Goal: Complete application form

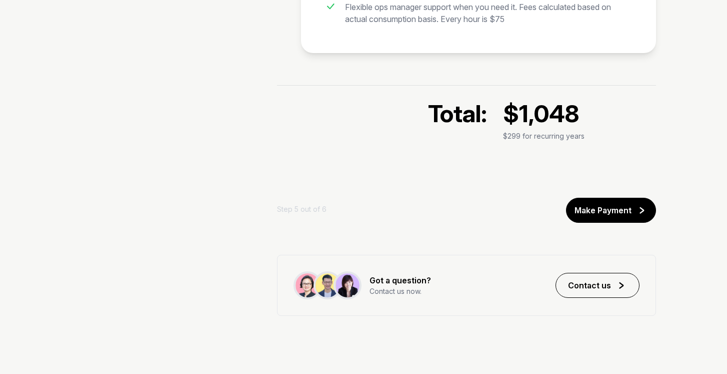
scroll to position [989, 0]
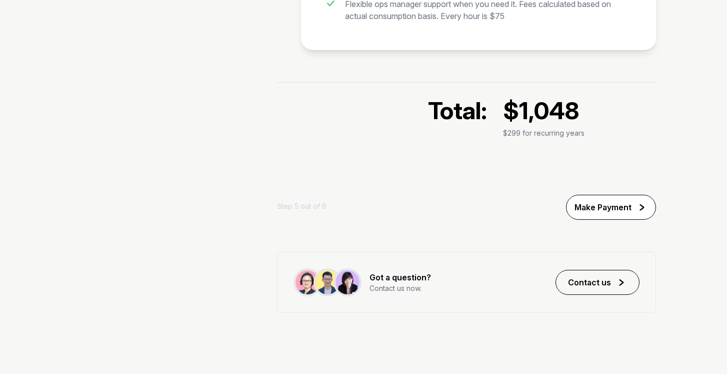
click at [617, 211] on div "Make Payment" at bounding box center [603, 207] width 57 height 12
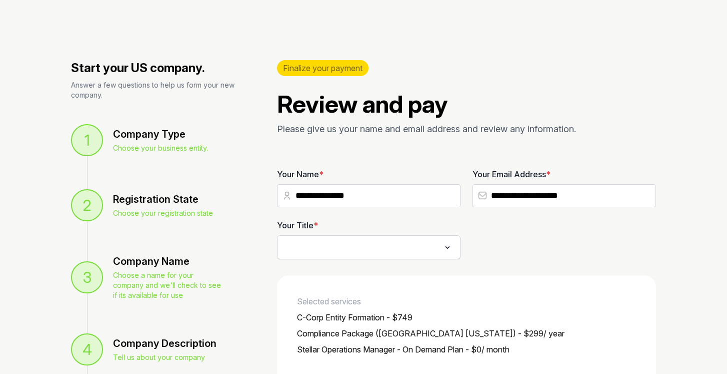
scroll to position [8, 0]
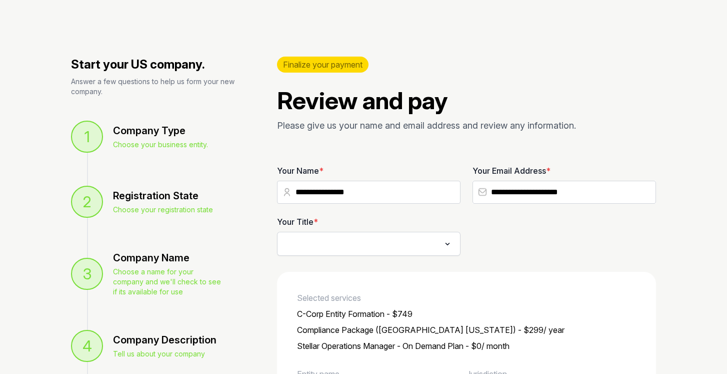
click at [449, 242] on icon "Search for option" at bounding box center [448, 244] width 10 height 12
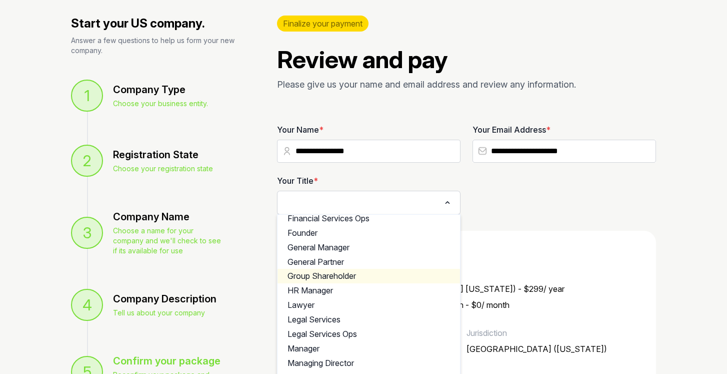
scroll to position [367, 0]
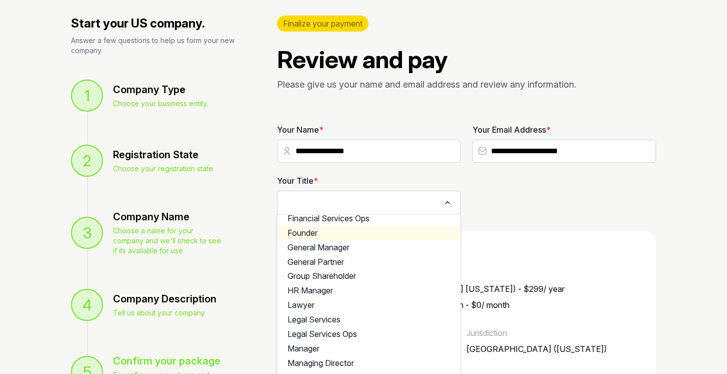
click at [422, 235] on li "Founder" at bounding box center [369, 233] width 183 height 15
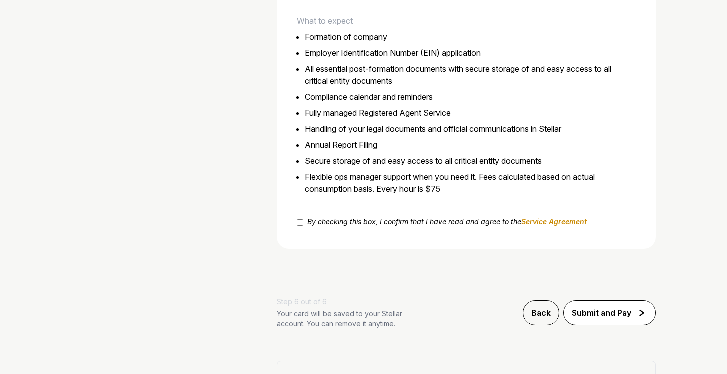
scroll to position [592, 0]
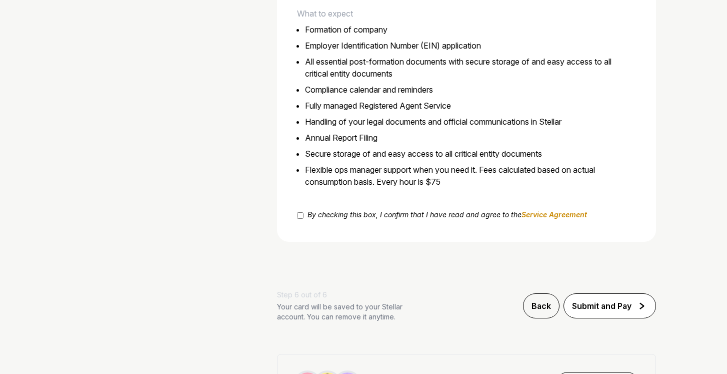
click at [601, 307] on div "Submit and Pay" at bounding box center [602, 306] width 60 height 12
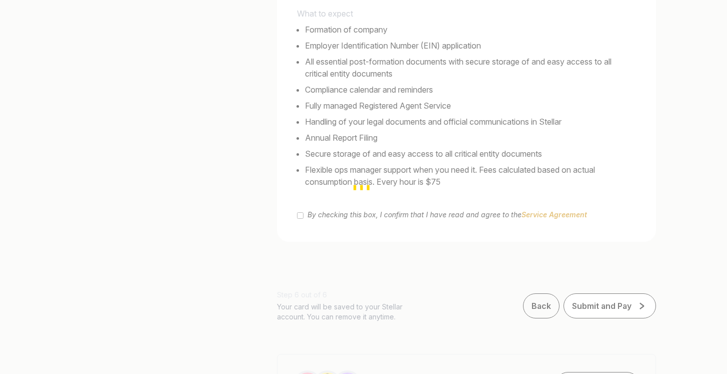
scroll to position [0, 0]
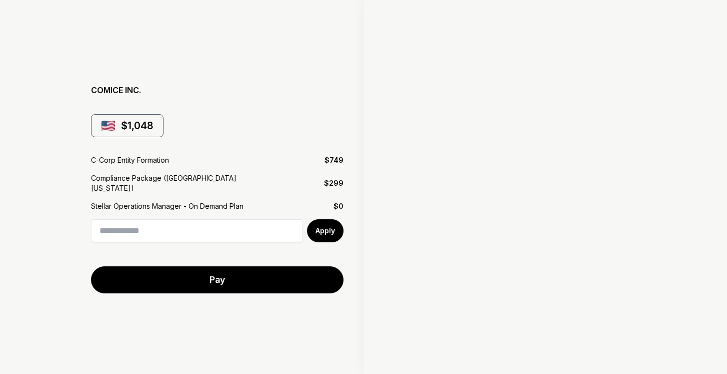
click at [438, 313] on div at bounding box center [510, 188] width 293 height 249
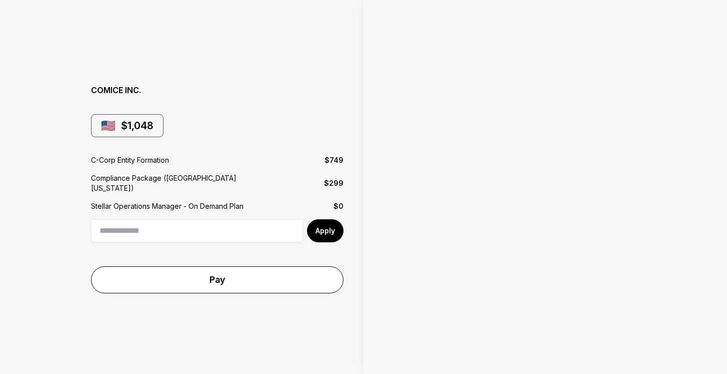
click at [281, 273] on link "Pay" at bounding box center [217, 279] width 253 height 27
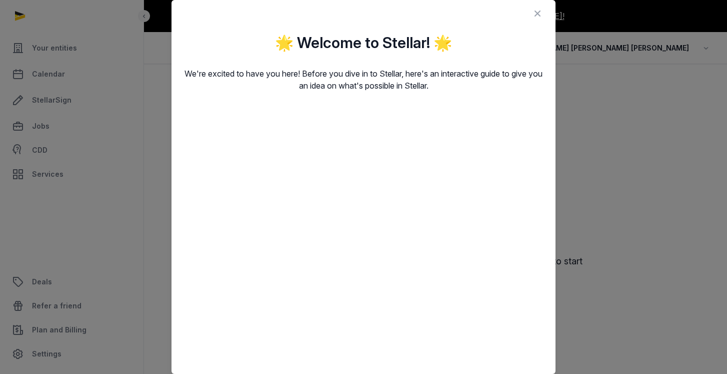
scroll to position [9, 0]
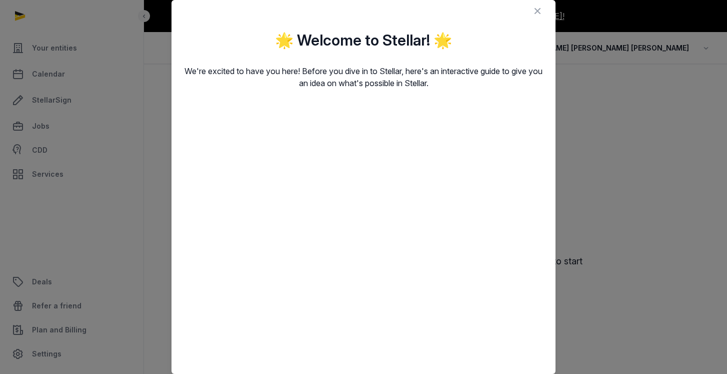
click at [539, 12] on icon at bounding box center [538, 11] width 12 height 16
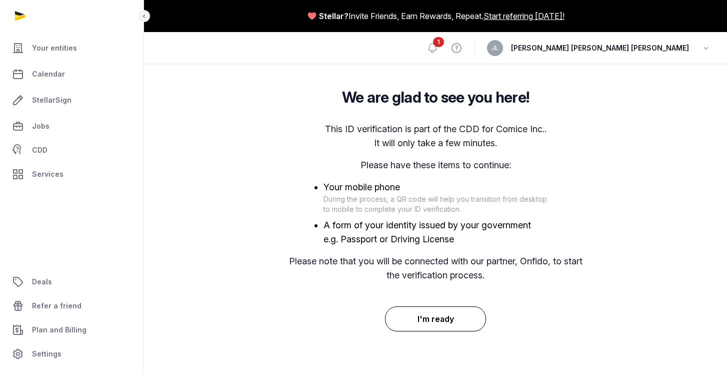
click at [430, 322] on button "I'm ready" at bounding box center [436, 318] width 102 height 25
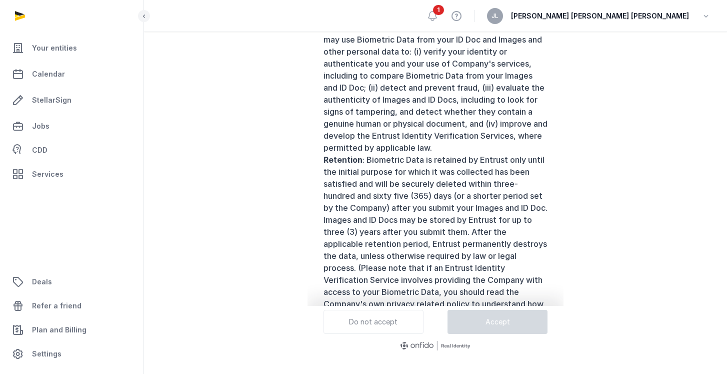
scroll to position [648, 0]
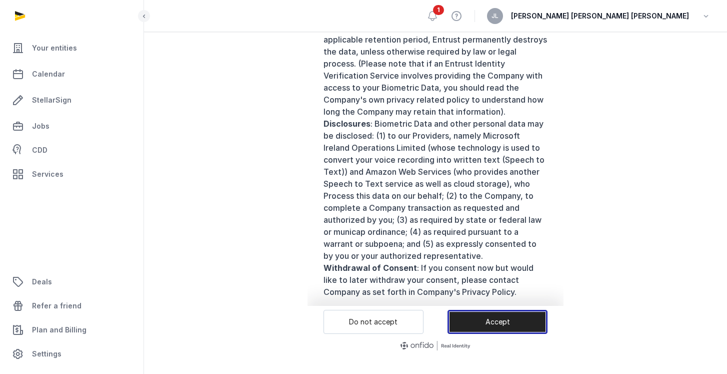
click at [492, 323] on button "Accept" at bounding box center [498, 322] width 100 height 24
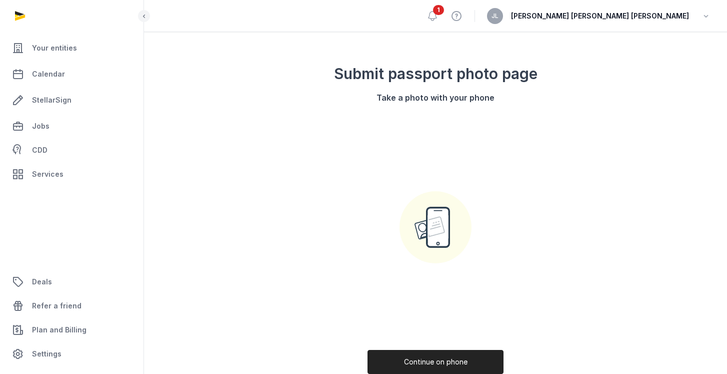
scroll to position [131, 0]
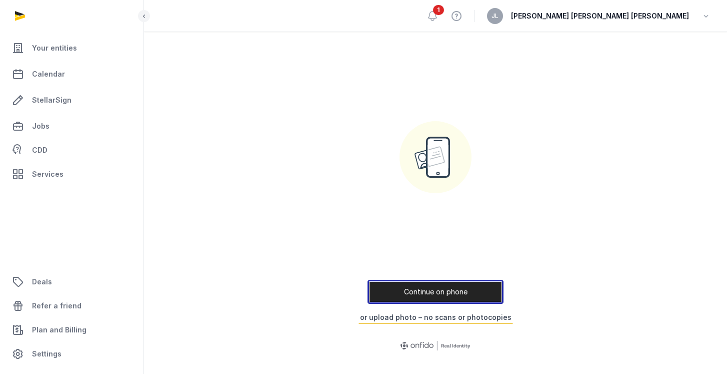
click at [429, 290] on button "Continue on phone" at bounding box center [436, 292] width 136 height 24
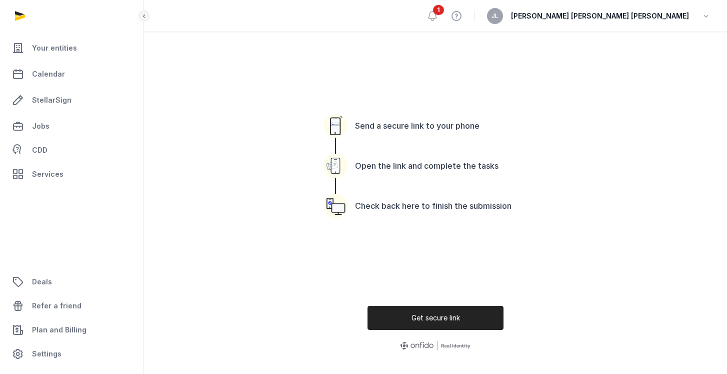
scroll to position [127, 0]
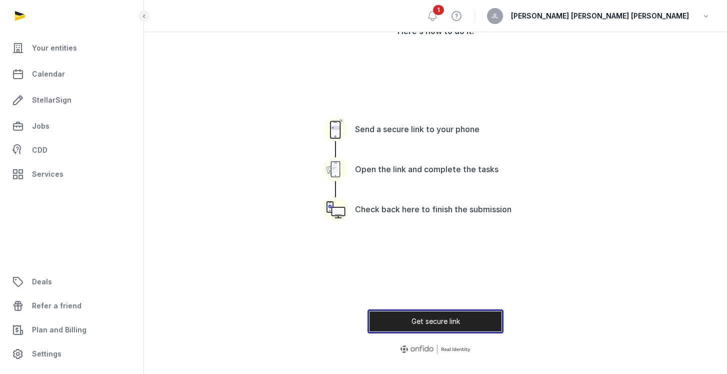
click at [425, 321] on button "Get secure link" at bounding box center [436, 321] width 136 height 24
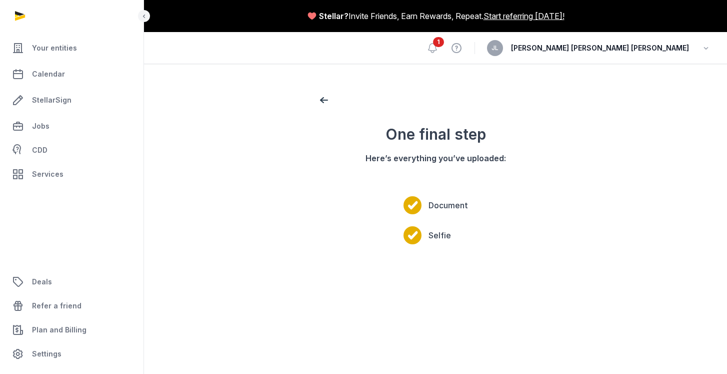
scroll to position [131, 0]
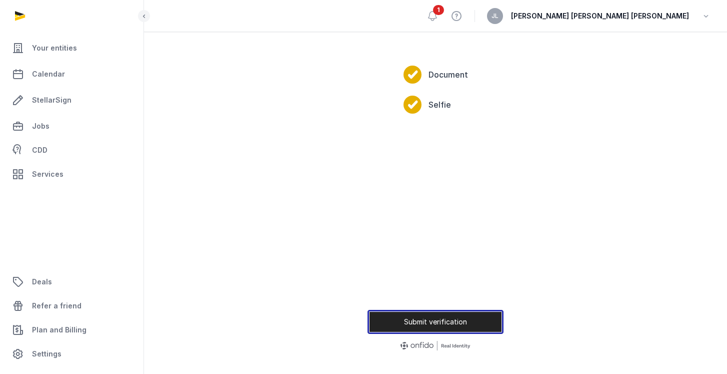
click at [425, 321] on button "Submit verification" at bounding box center [436, 322] width 136 height 24
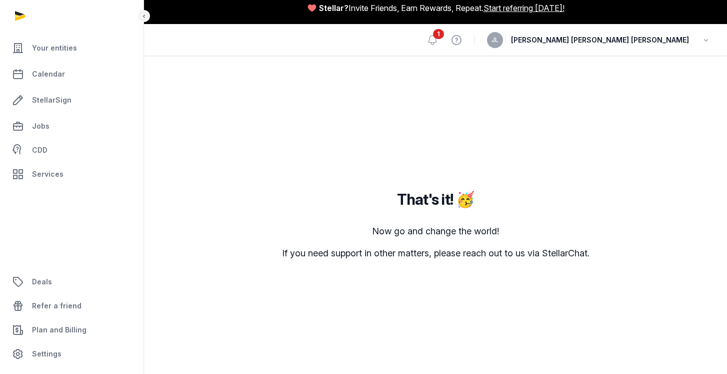
scroll to position [0, 0]
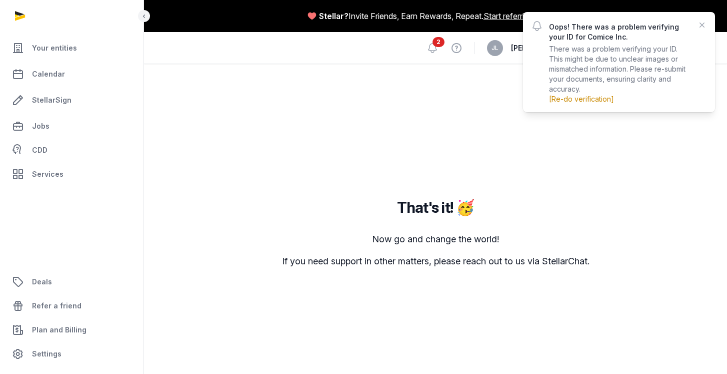
click at [594, 97] on link "[Re-do verification]" at bounding box center [581, 99] width 65 height 9
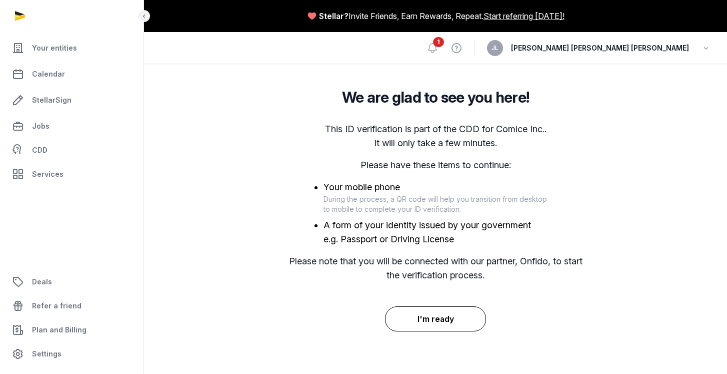
click at [430, 317] on button "I'm ready" at bounding box center [436, 318] width 102 height 25
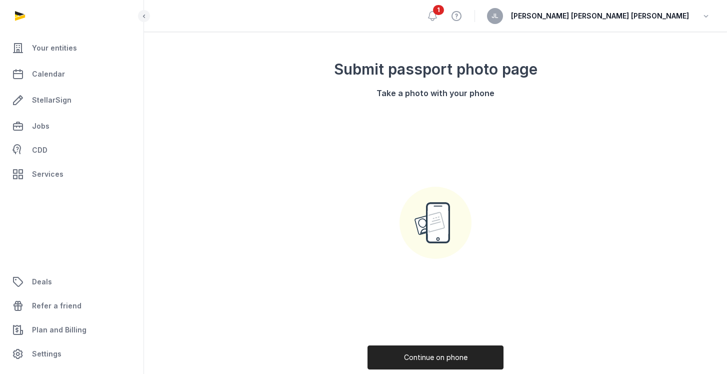
scroll to position [131, 0]
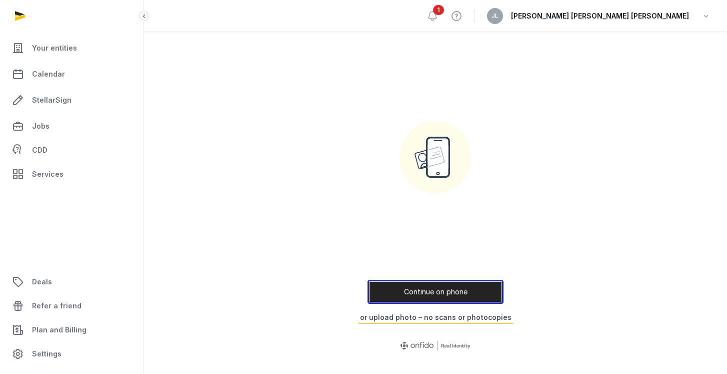
click at [432, 289] on button "Continue on phone" at bounding box center [436, 292] width 136 height 24
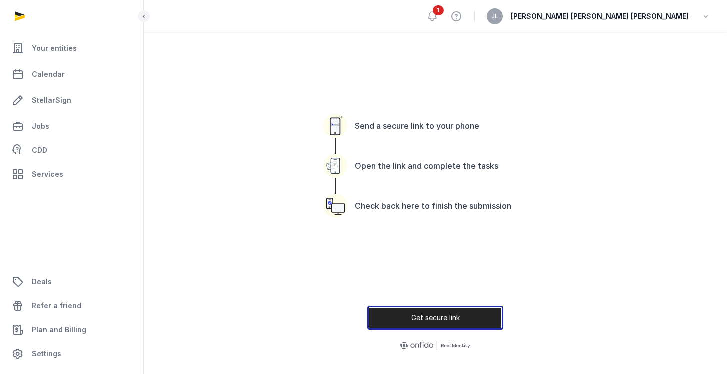
click at [420, 316] on button "Get secure link" at bounding box center [436, 318] width 136 height 24
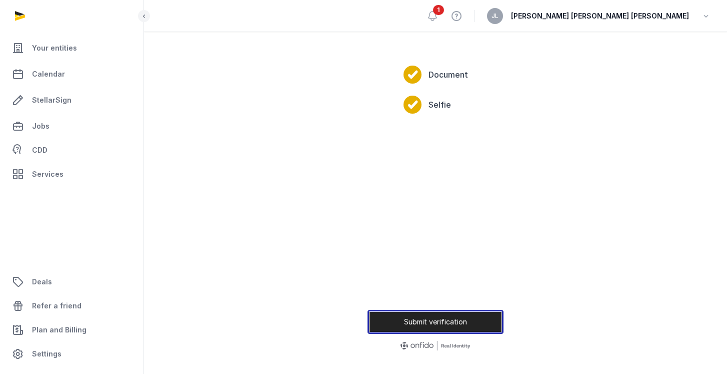
click at [421, 320] on button "Submit verification" at bounding box center [436, 322] width 136 height 24
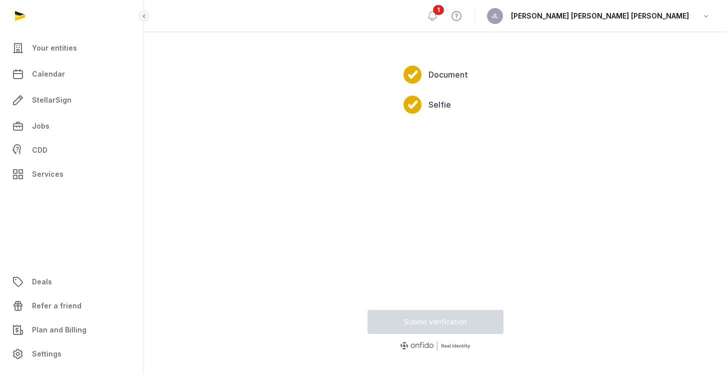
scroll to position [8, 0]
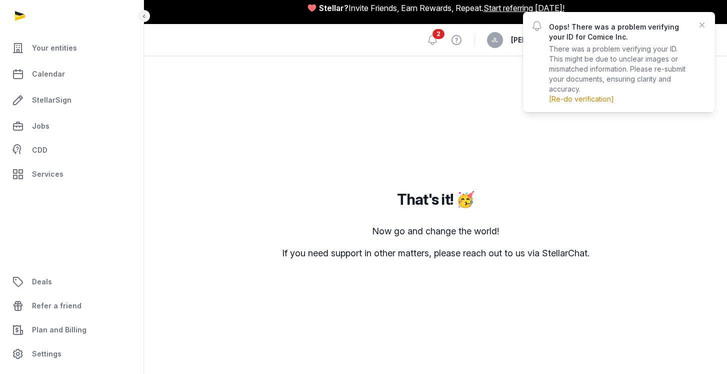
click at [588, 101] on link "[Re-do verification]" at bounding box center [581, 99] width 65 height 9
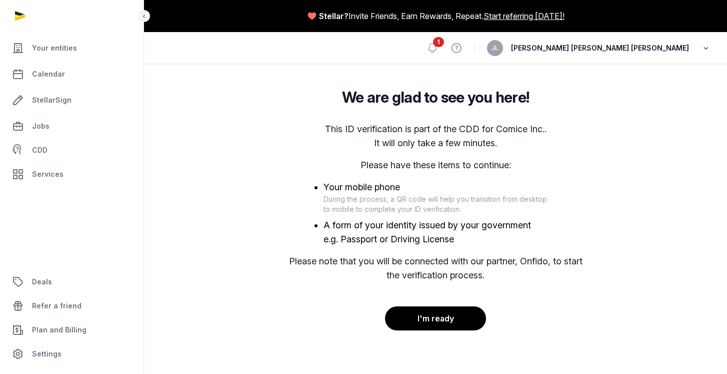
click at [705, 48] on icon "button" at bounding box center [706, 48] width 10 height 14
click at [643, 70] on link "Your Profile" at bounding box center [655, 71] width 112 height 18
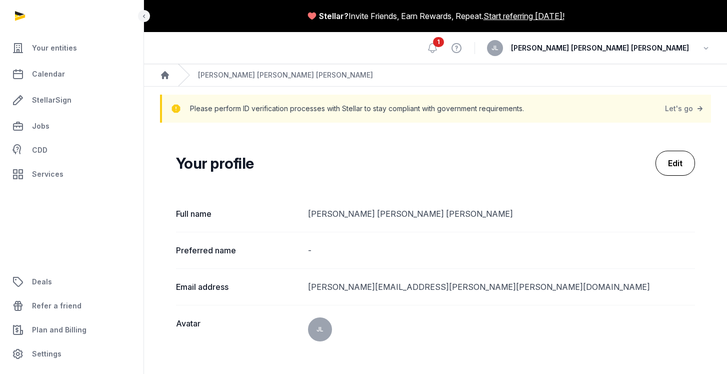
click at [683, 161] on link "Edit" at bounding box center [676, 163] width 40 height 25
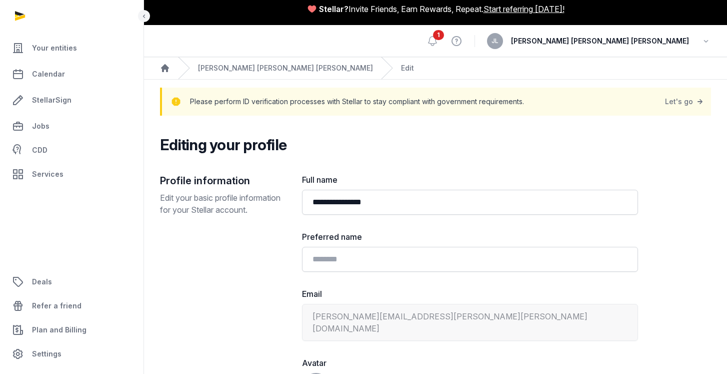
scroll to position [10, 0]
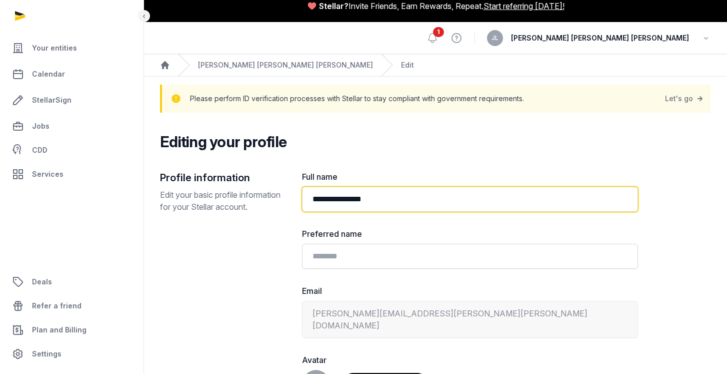
drag, startPoint x: 337, startPoint y: 198, endPoint x: 303, endPoint y: 189, distance: 34.8
click at [303, 189] on input "**********" at bounding box center [470, 199] width 336 height 25
type input "**********"
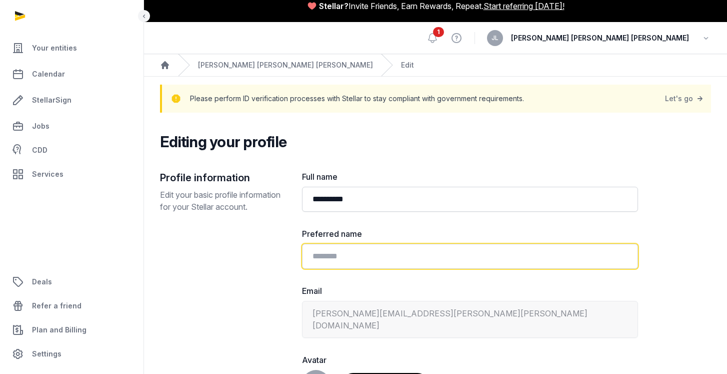
click at [334, 260] on input "text" at bounding box center [470, 256] width 336 height 25
type input "*****"
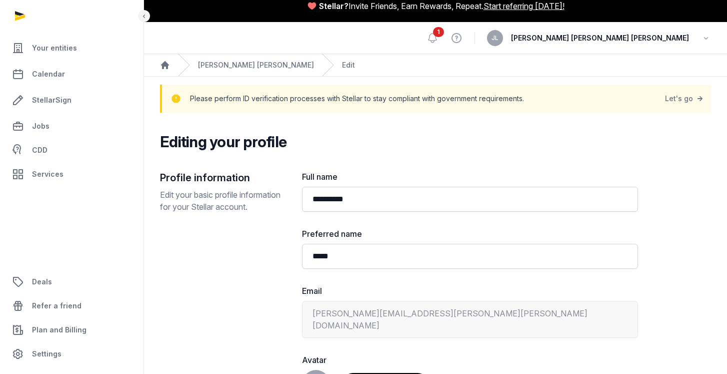
click at [441, 287] on label "Email" at bounding box center [470, 291] width 336 height 12
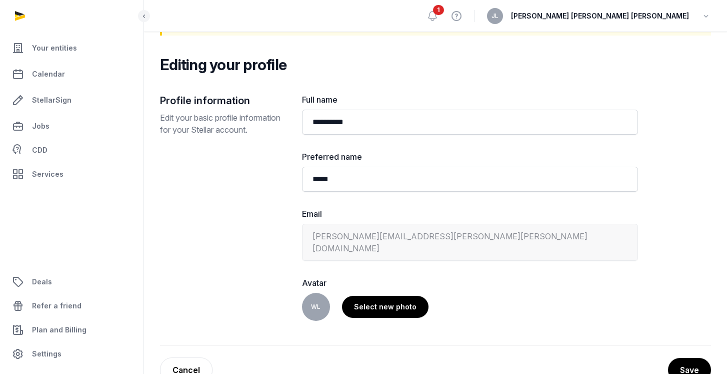
scroll to position [104, 0]
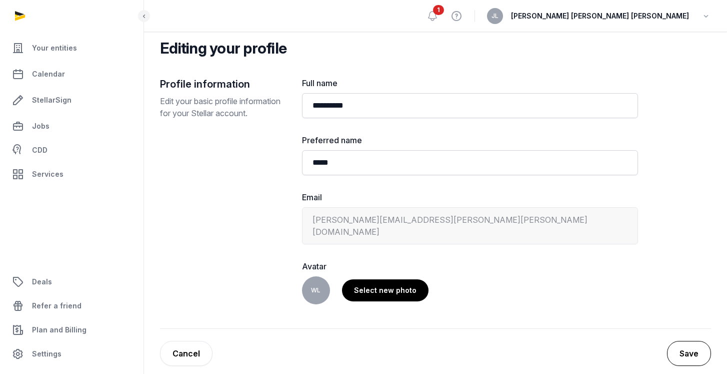
click at [671, 341] on button "Save" at bounding box center [689, 353] width 44 height 25
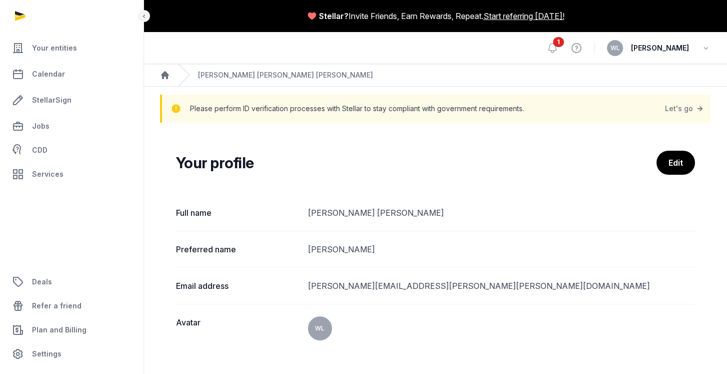
scroll to position [2, 0]
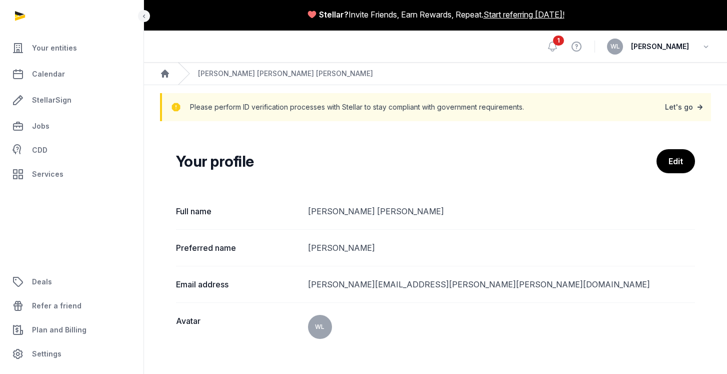
click at [677, 108] on link "Let's go" at bounding box center [685, 107] width 40 height 14
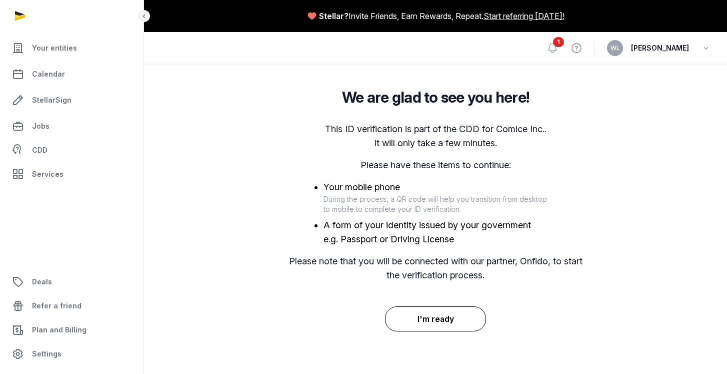
click at [452, 314] on button "I'm ready" at bounding box center [436, 318] width 102 height 25
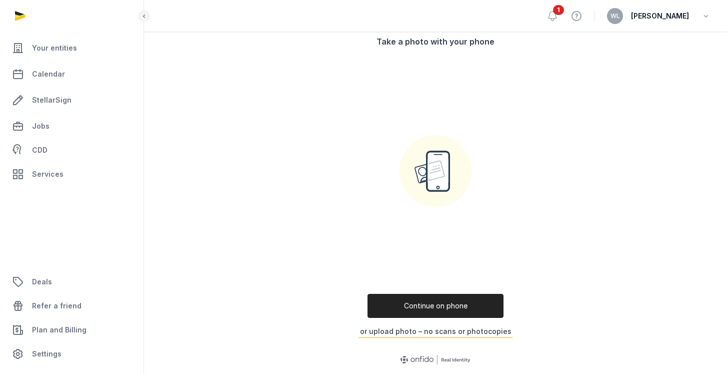
scroll to position [131, 0]
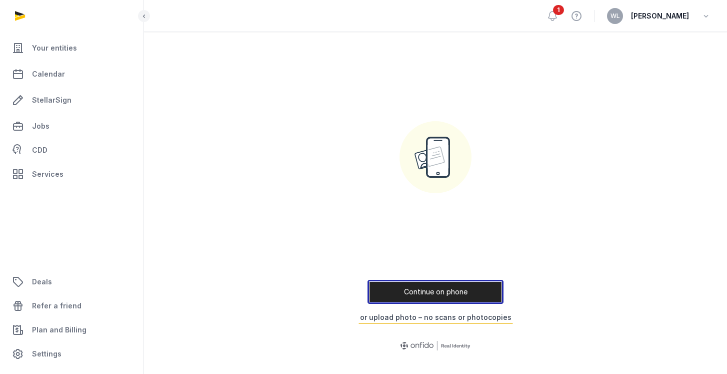
click at [433, 289] on button "Continue on phone" at bounding box center [436, 292] width 136 height 24
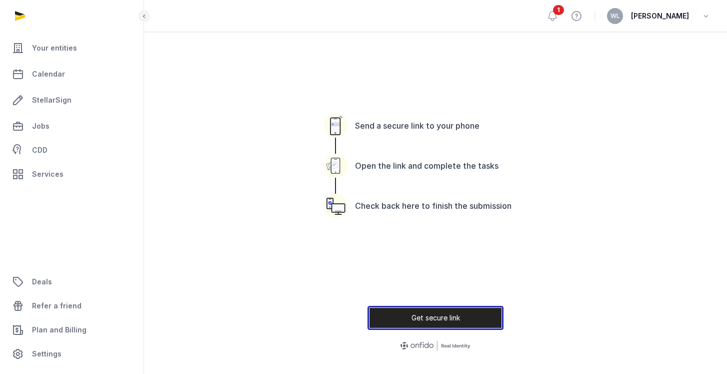
click at [429, 314] on button "Get secure link" at bounding box center [436, 318] width 136 height 24
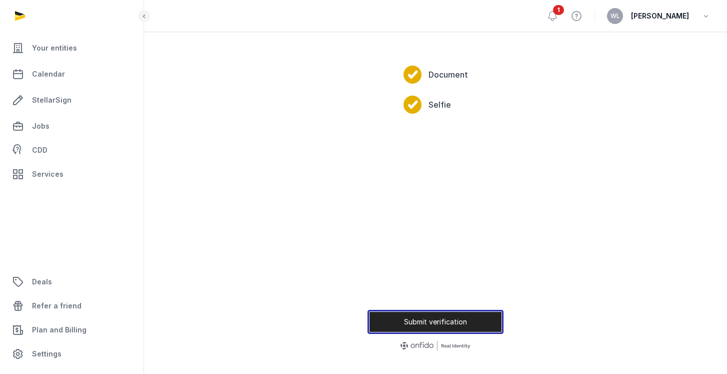
click at [442, 319] on button "Submit verification" at bounding box center [436, 322] width 136 height 24
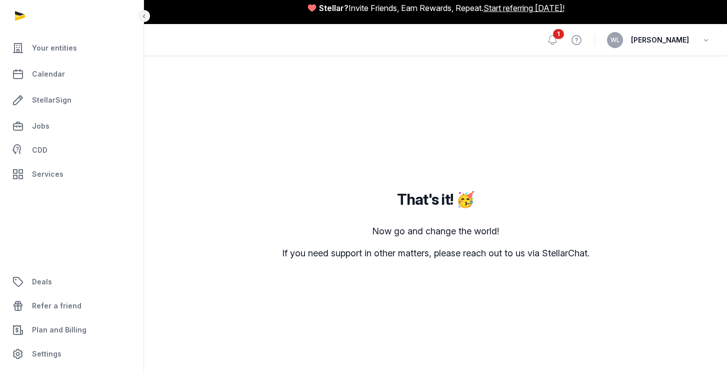
scroll to position [0, 0]
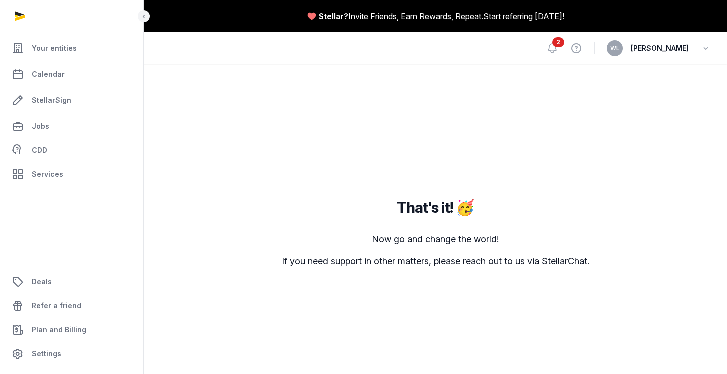
click at [679, 51] on span "Jamie" at bounding box center [660, 48] width 58 height 12
click at [703, 48] on icon "button" at bounding box center [706, 48] width 10 height 14
click at [635, 74] on link "Your Profile" at bounding box center [655, 71] width 112 height 18
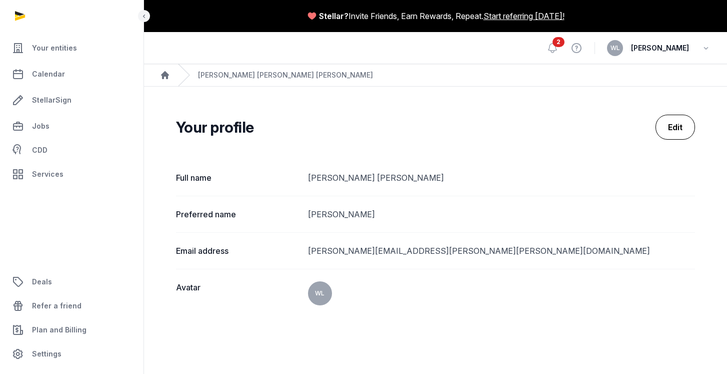
click at [673, 127] on link "Edit" at bounding box center [676, 127] width 40 height 25
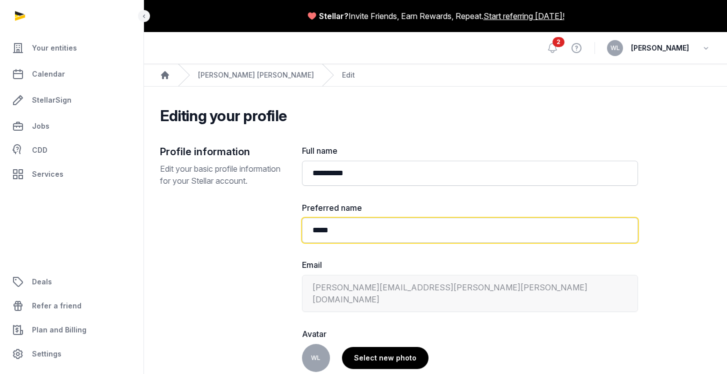
drag, startPoint x: 338, startPoint y: 233, endPoint x: 266, endPoint y: 200, distance: 78.6
click at [266, 200] on div "**********" at bounding box center [435, 271] width 551 height 252
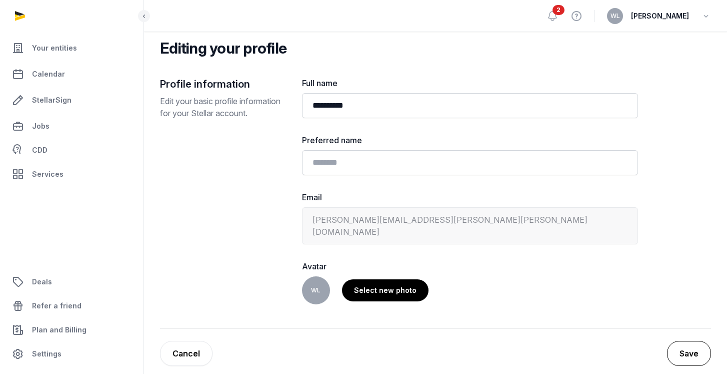
click at [674, 341] on button "Save" at bounding box center [689, 353] width 44 height 25
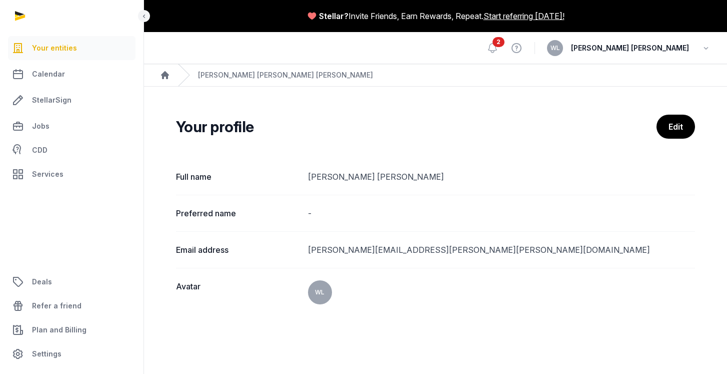
click at [55, 51] on span "Your entities" at bounding box center [54, 48] width 45 height 12
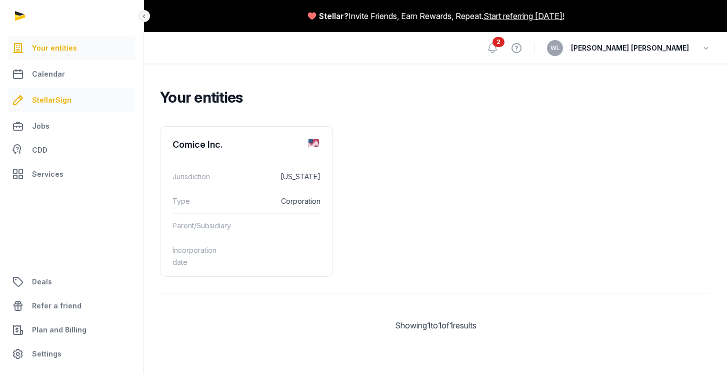
click at [49, 101] on span "StellarSign" at bounding box center [52, 100] width 40 height 12
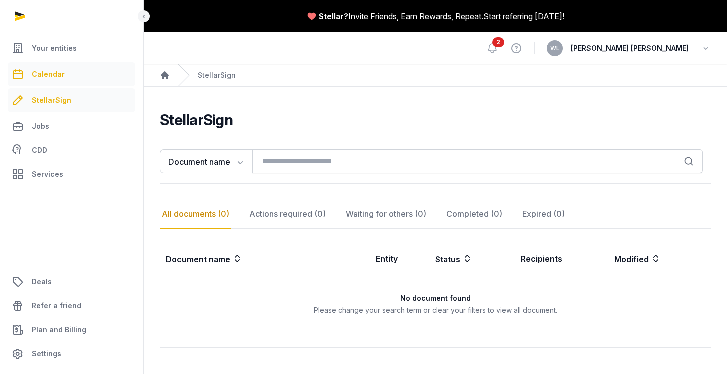
click at [48, 78] on span "Calendar" at bounding box center [48, 74] width 33 height 12
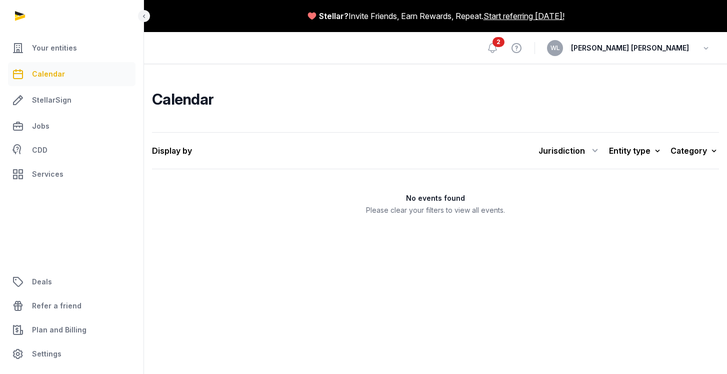
click at [690, 46] on div "WL Wei Li Lim" at bounding box center [629, 48] width 164 height 16
click at [706, 47] on icon "button" at bounding box center [706, 48] width 10 height 14
click at [41, 104] on span "StellarSign" at bounding box center [52, 100] width 40 height 12
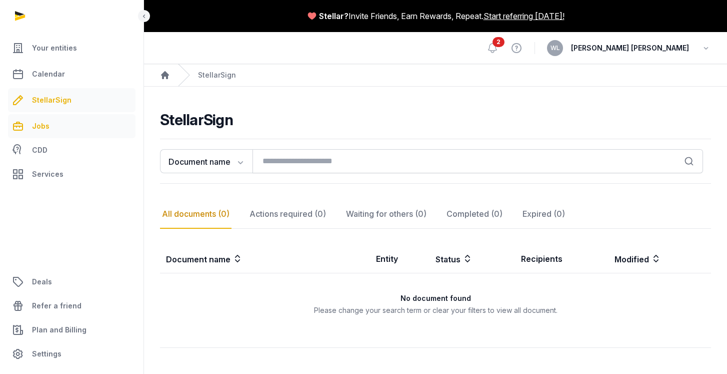
click at [41, 130] on span "Jobs" at bounding box center [41, 126] width 18 height 12
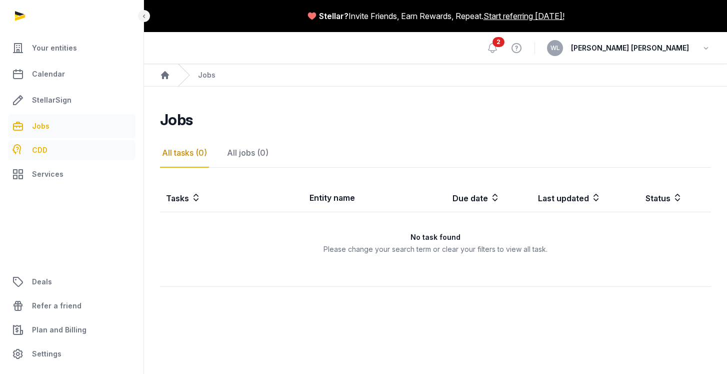
click at [42, 154] on span "CDD" at bounding box center [40, 150] width 16 height 12
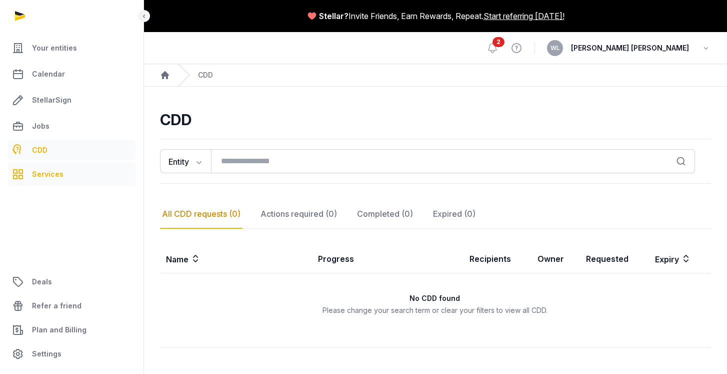
click at [46, 178] on span "Services" at bounding box center [48, 174] width 32 height 12
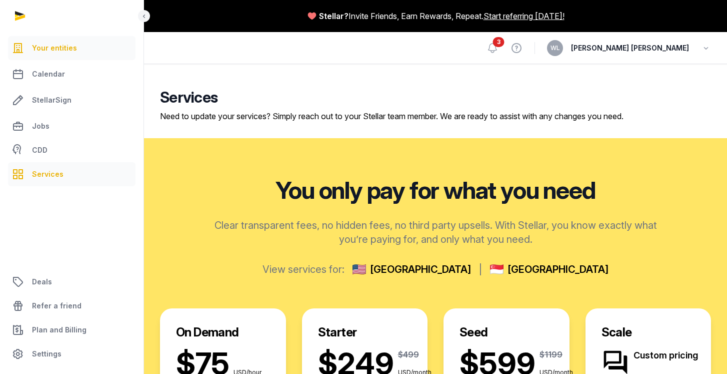
click at [69, 48] on span "Your entities" at bounding box center [54, 48] width 45 height 12
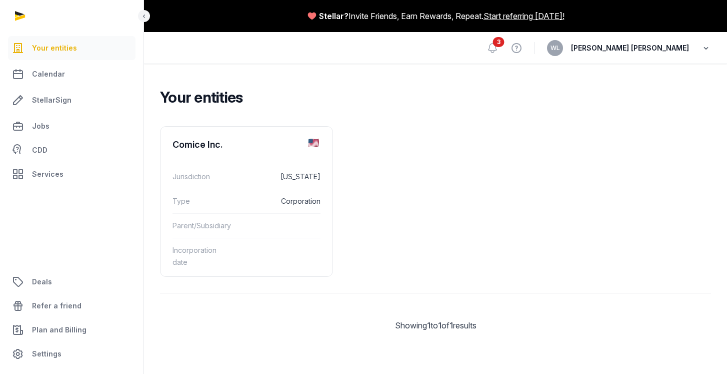
click at [706, 49] on icon "button" at bounding box center [706, 48] width 10 height 14
click at [56, 77] on span "Calendar" at bounding box center [48, 74] width 33 height 12
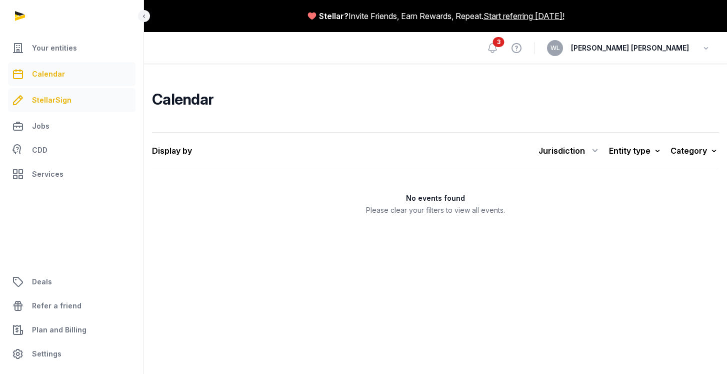
click at [51, 103] on span "StellarSign" at bounding box center [52, 100] width 40 height 12
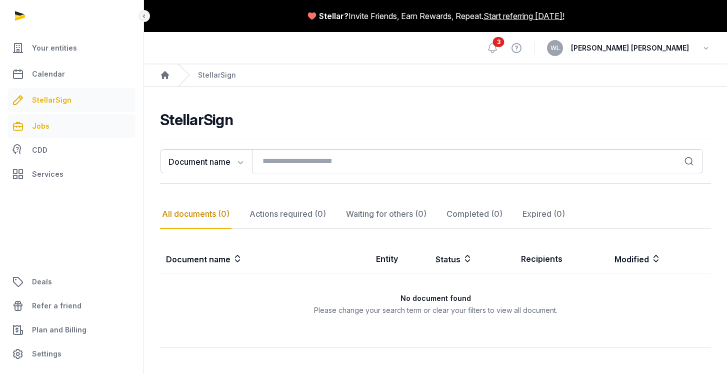
click at [45, 129] on span "Jobs" at bounding box center [41, 126] width 18 height 12
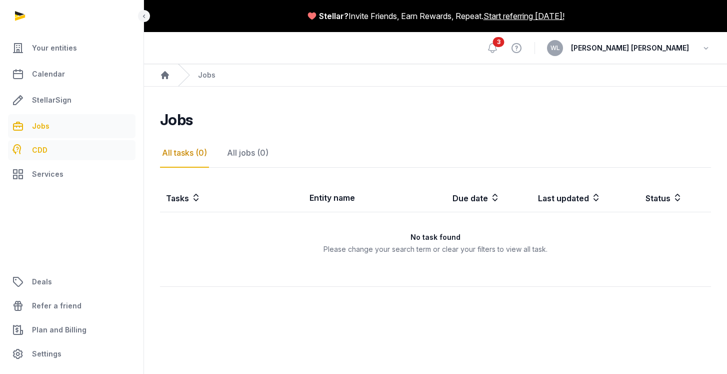
click at [46, 152] on span "CDD" at bounding box center [40, 150] width 16 height 12
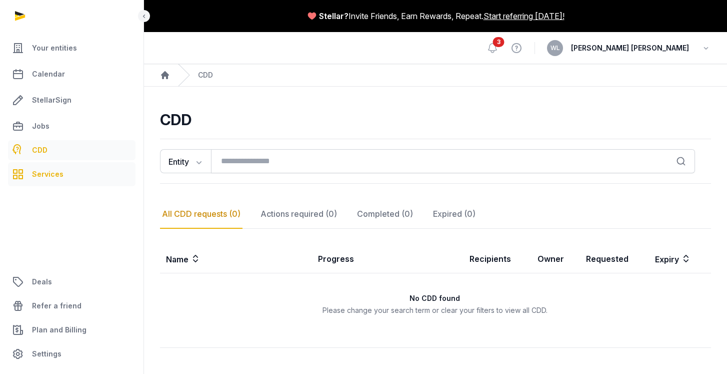
click at [45, 172] on span "Services" at bounding box center [48, 174] width 32 height 12
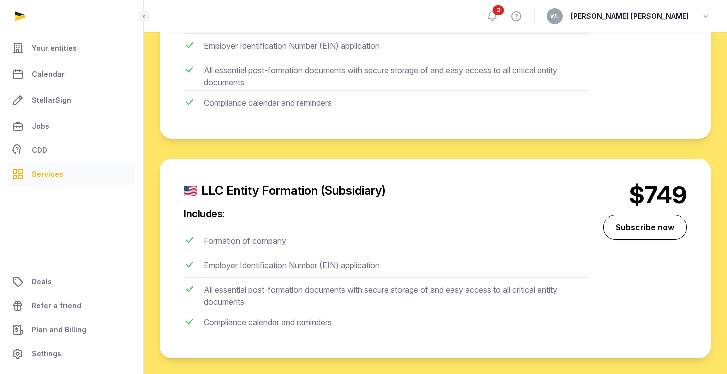
scroll to position [1231, 0]
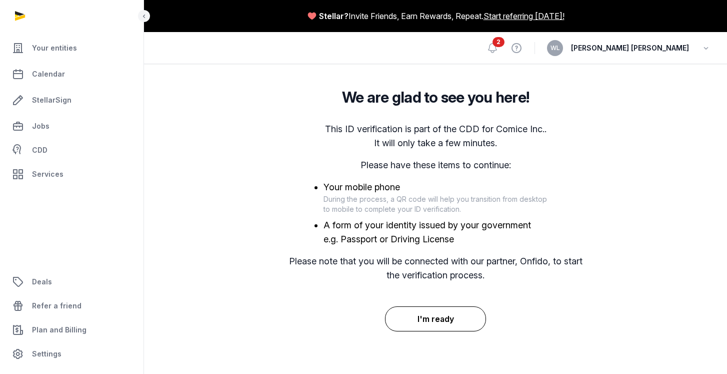
click at [425, 319] on button "I'm ready" at bounding box center [436, 318] width 102 height 25
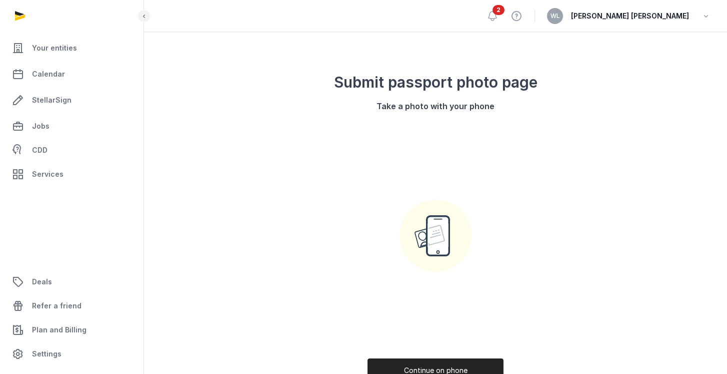
scroll to position [131, 0]
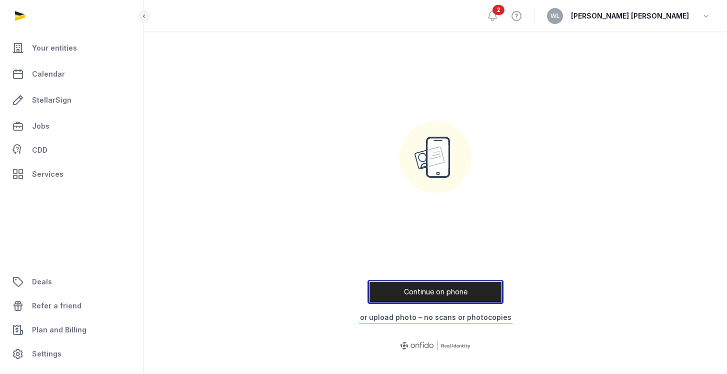
click at [414, 297] on button "Continue on phone" at bounding box center [436, 292] width 136 height 24
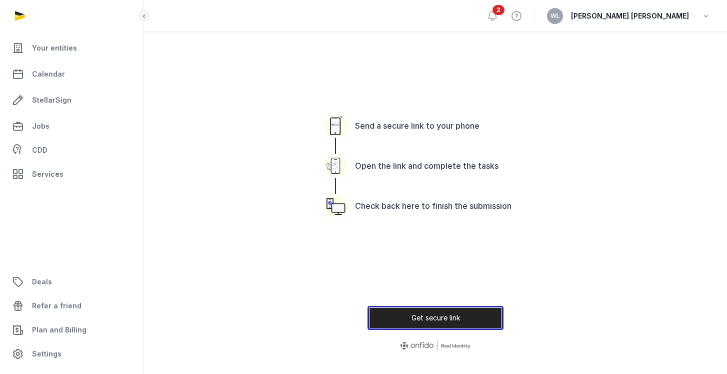
click at [453, 316] on button "Get secure link" at bounding box center [436, 318] width 136 height 24
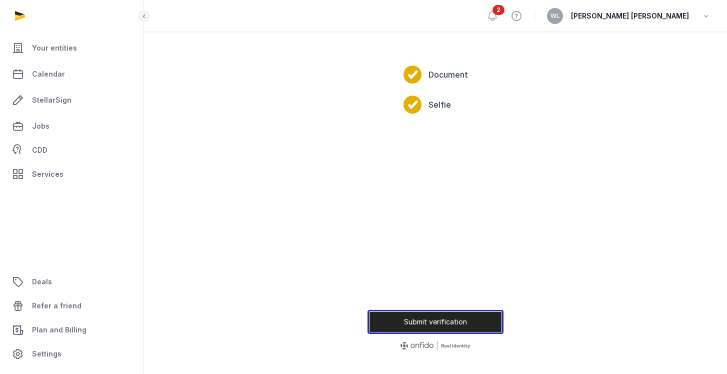
click at [445, 323] on button "Submit verification" at bounding box center [436, 322] width 136 height 24
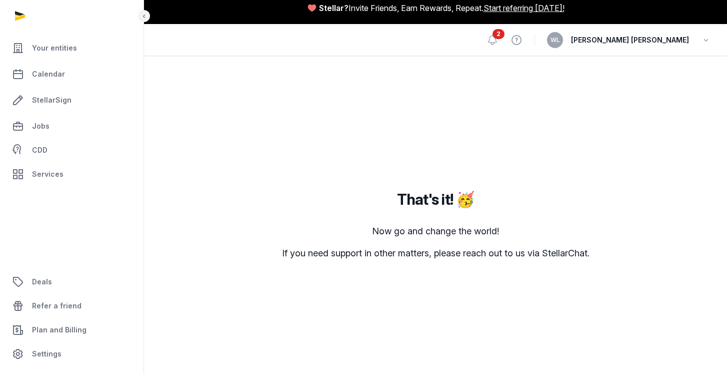
scroll to position [0, 0]
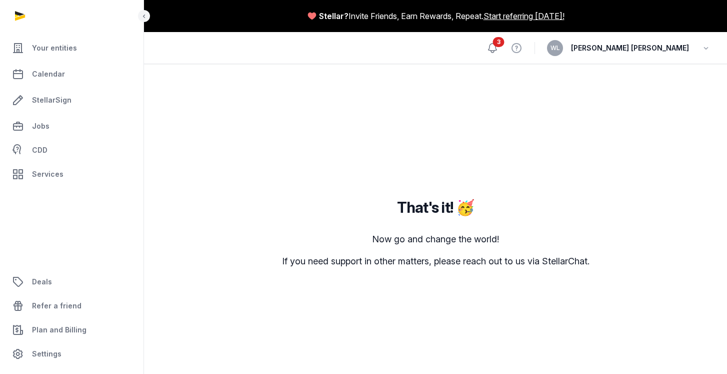
click at [499, 51] on icon at bounding box center [493, 48] width 12 height 12
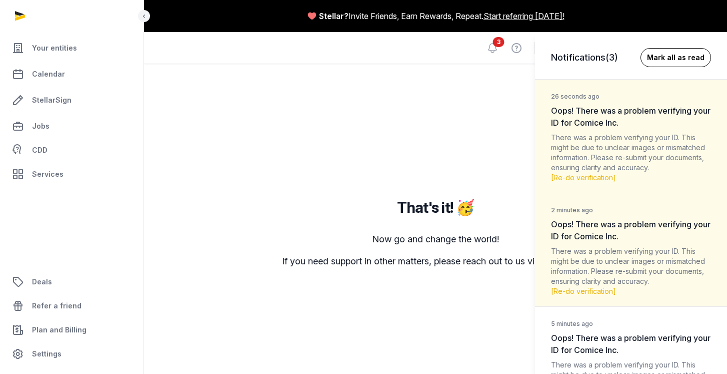
click at [666, 57] on button "Mark all as read" at bounding box center [676, 57] width 71 height 19
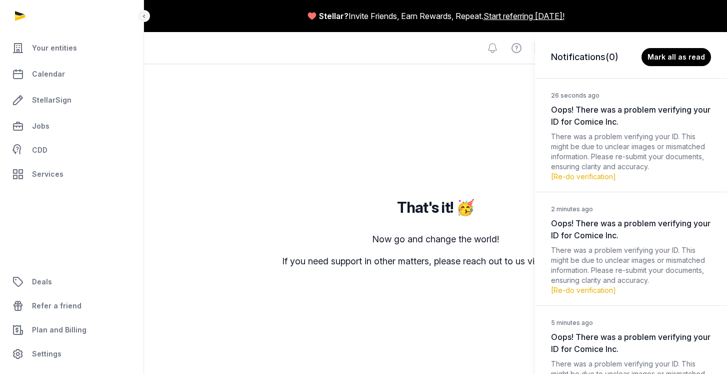
click at [503, 124] on div "Notifications (0) Mark all as read 26 seconds ago Oops! There was a problem ver…" at bounding box center [363, 187] width 727 height 374
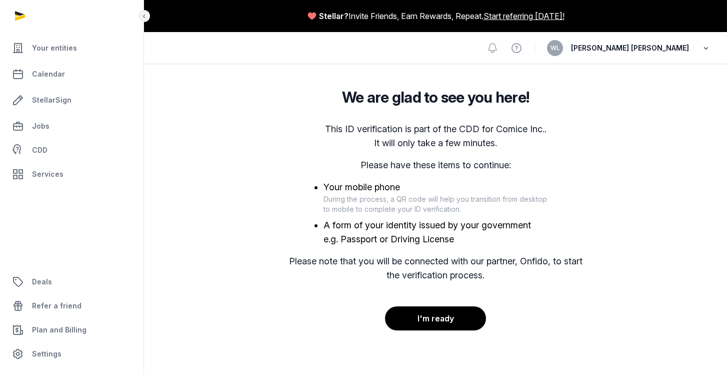
click at [705, 49] on icon "button" at bounding box center [706, 48] width 10 height 14
click at [67, 103] on span "StellarSign" at bounding box center [52, 100] width 40 height 12
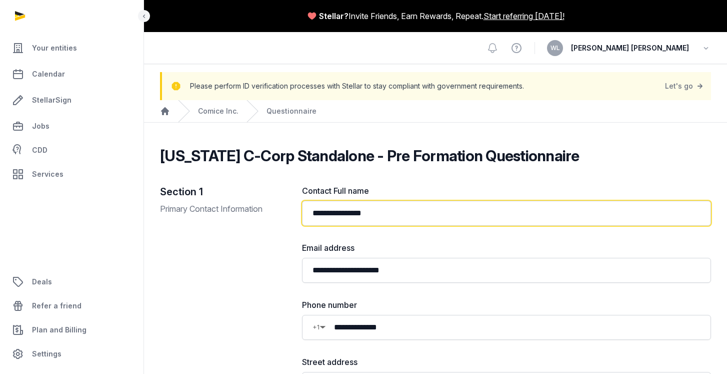
drag, startPoint x: 338, startPoint y: 213, endPoint x: 301, endPoint y: 213, distance: 37.0
type input "**********"
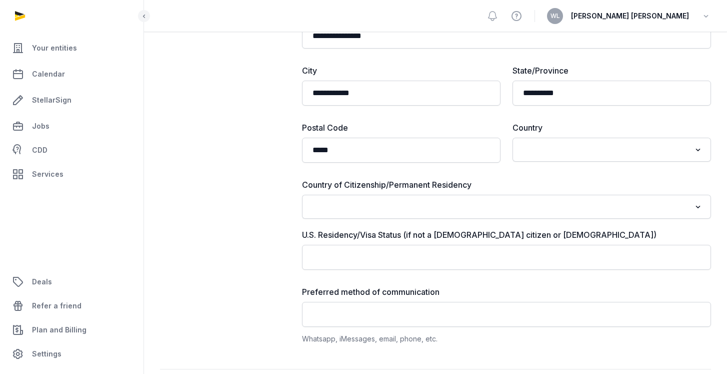
scroll to position [351, 0]
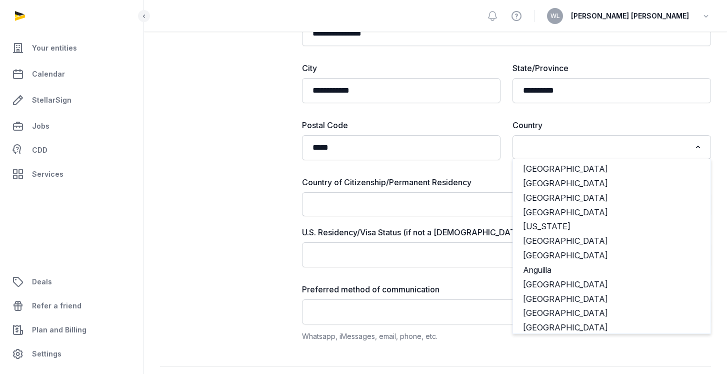
click at [532, 153] on input "Search for option" at bounding box center [605, 147] width 172 height 14
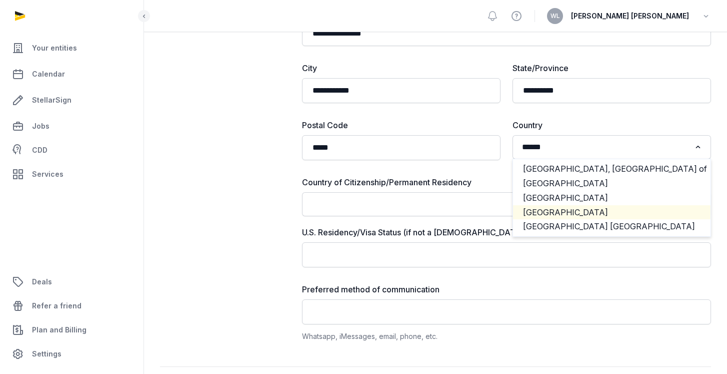
click at [545, 212] on li "United States" at bounding box center [612, 212] width 198 height 15
type input "******"
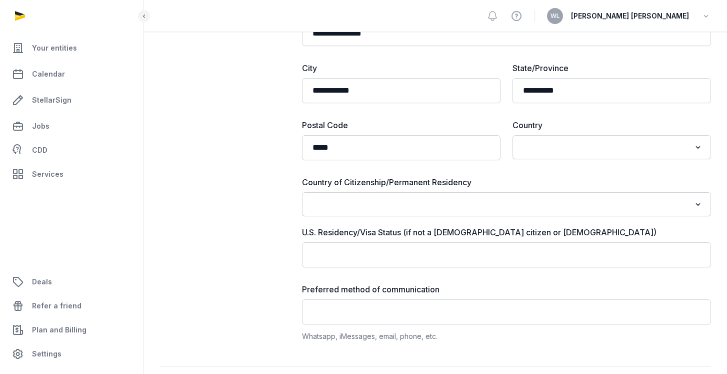
click at [445, 206] on input "Search for option" at bounding box center [499, 204] width 383 height 14
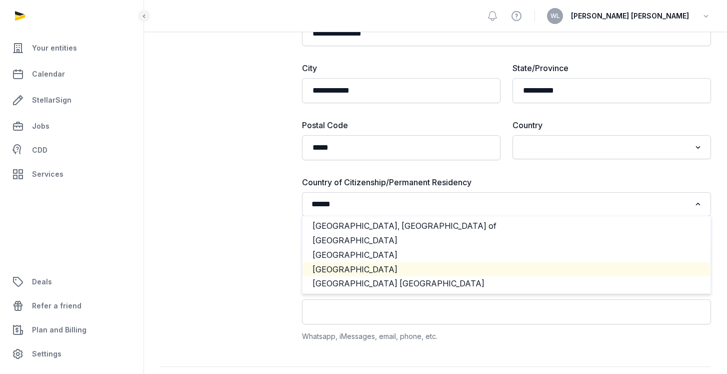
click at [388, 267] on li "United States" at bounding box center [507, 269] width 409 height 15
type input "******"
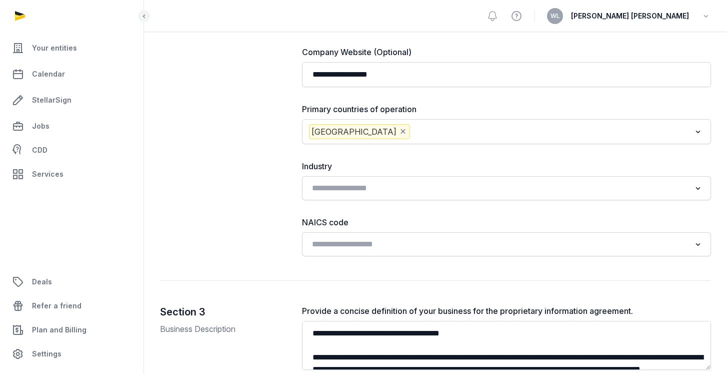
scroll to position [871, 0]
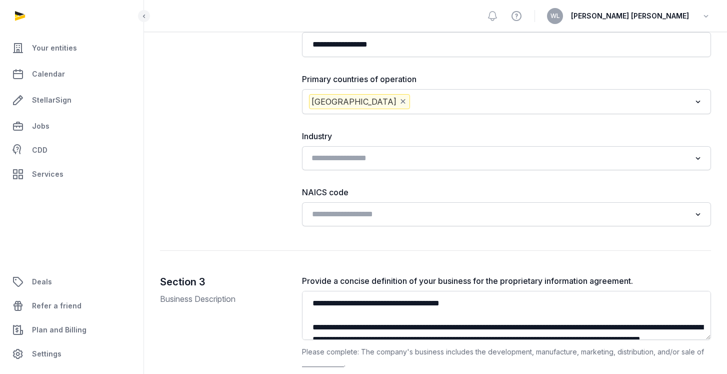
click at [387, 161] on input "Search for option" at bounding box center [499, 158] width 383 height 14
type input "*"
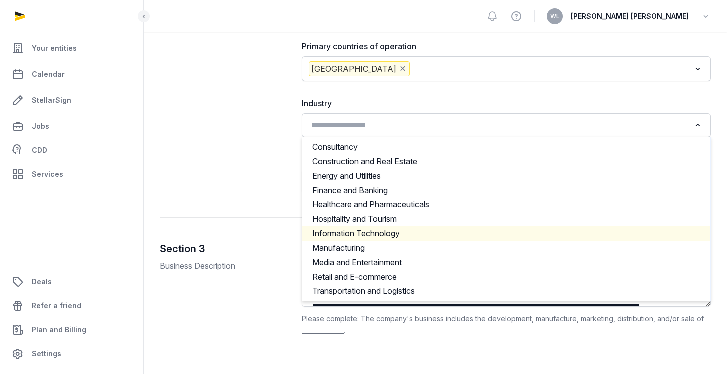
scroll to position [905, 0]
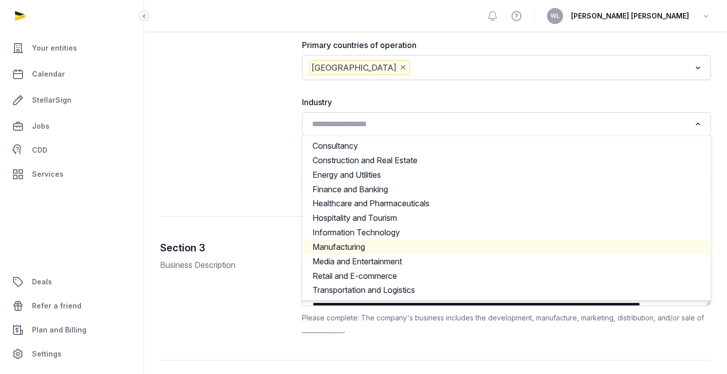
click at [216, 170] on div "Section 2 Company Information" at bounding box center [223, 14] width 126 height 355
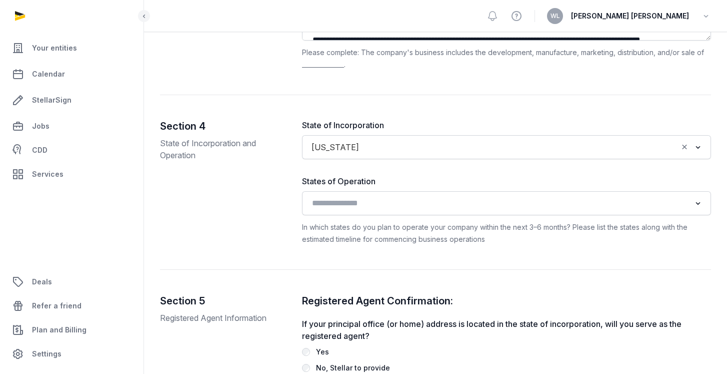
scroll to position [1195, 0]
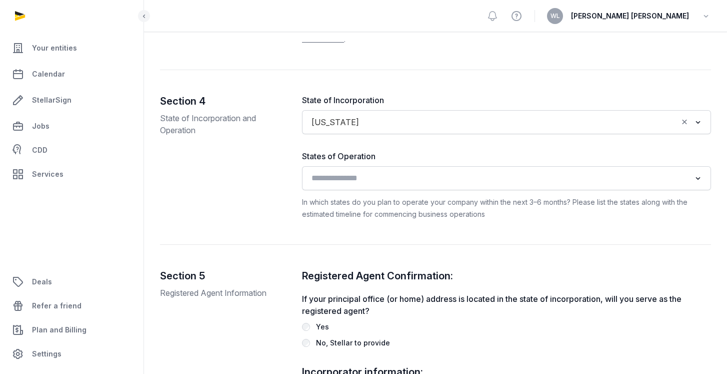
click at [379, 181] on input "Search for option" at bounding box center [499, 178] width 383 height 14
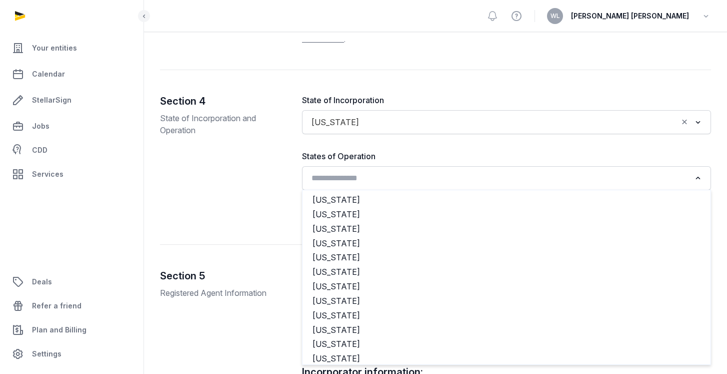
type input "**"
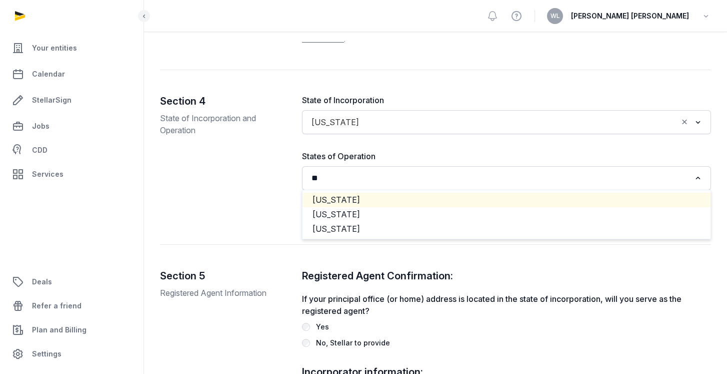
click at [325, 203] on li "California" at bounding box center [507, 200] width 409 height 15
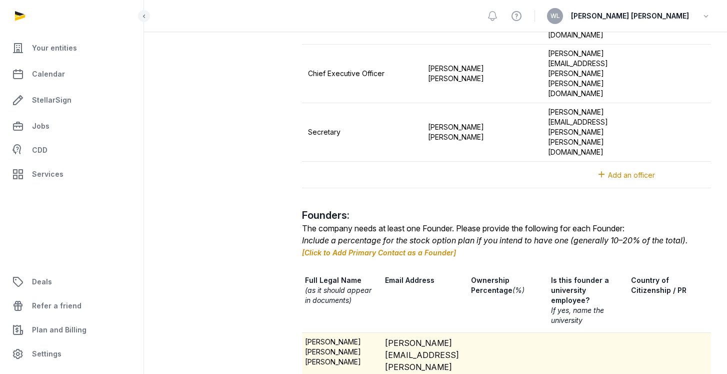
scroll to position [0, 8]
click at [358, 333] on td "Jamie Wei Li Lim" at bounding box center [335, 367] width 80 height 69
click at [345, 333] on td "Jamie Wei Li Lim" at bounding box center [335, 367] width 80 height 69
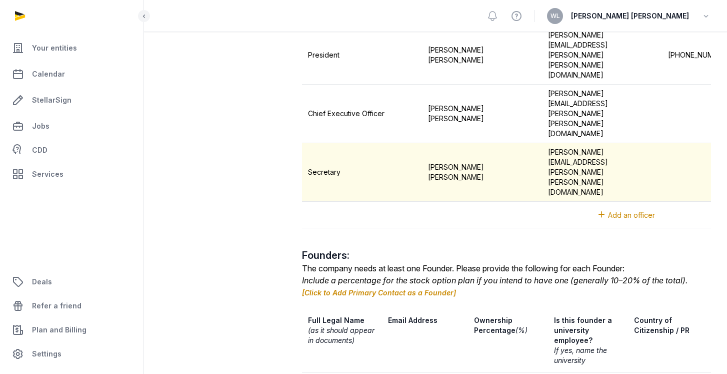
scroll to position [1734, 0]
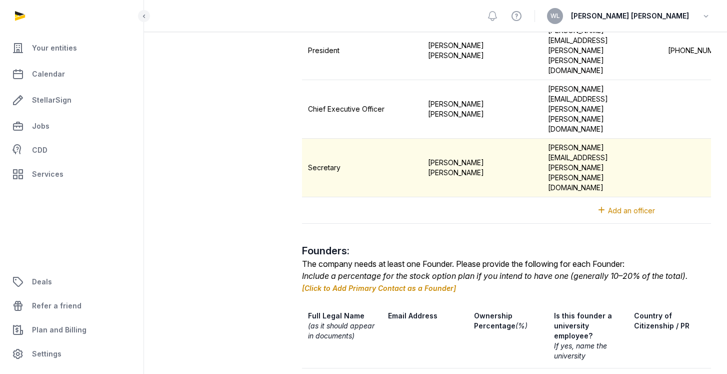
click at [374, 284] on link "[Click to Add Primary Contact as a Founder]" at bounding box center [379, 288] width 154 height 9
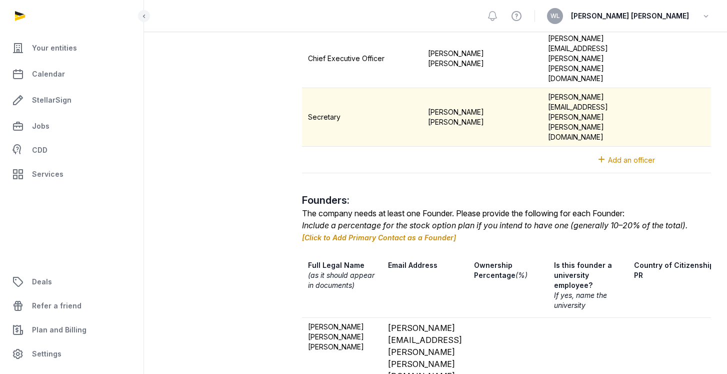
scroll to position [1789, 0]
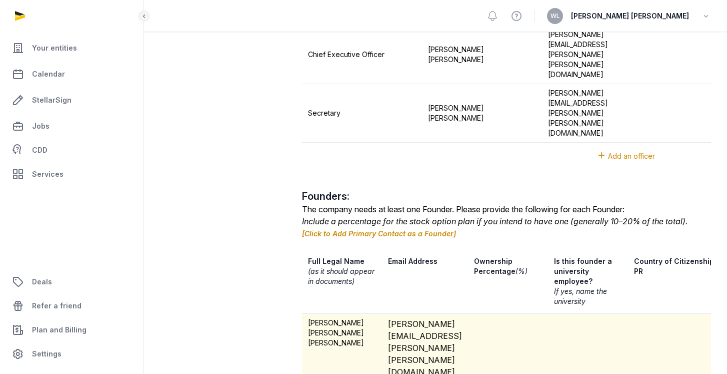
click at [366, 314] on td "Jamie Wei Li Lim" at bounding box center [342, 348] width 80 height 69
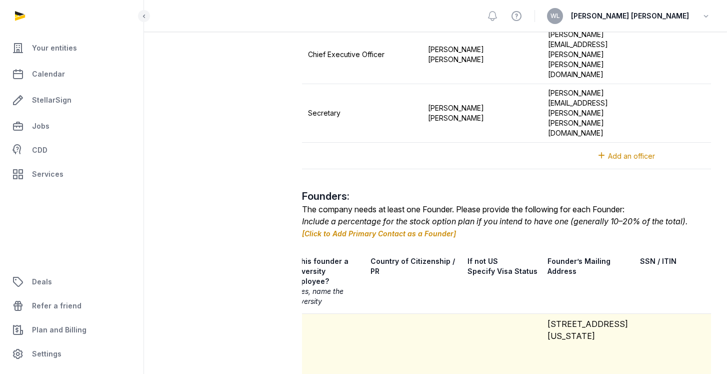
scroll to position [0, 377]
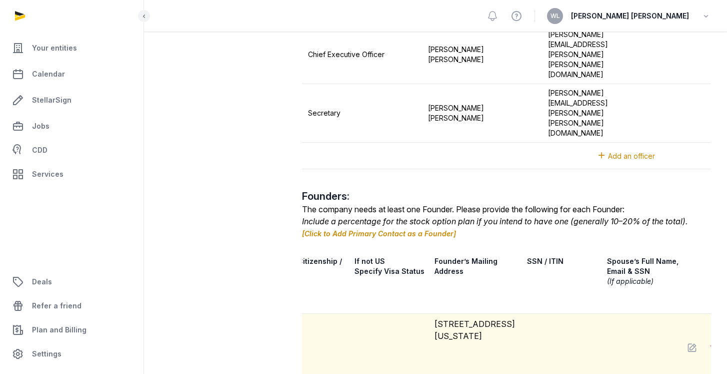
click at [709, 341] on icon at bounding box center [714, 348] width 10 height 14
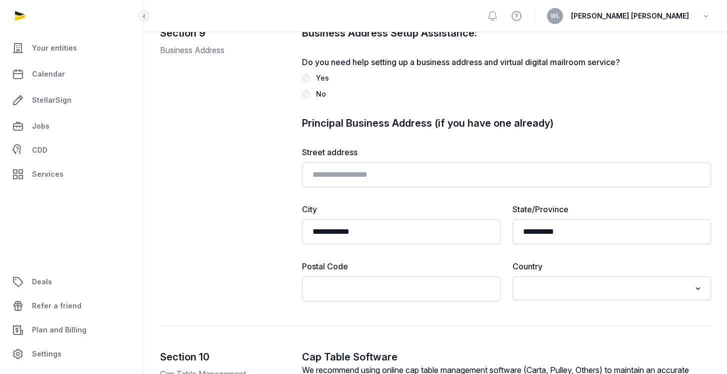
scroll to position [2655, 0]
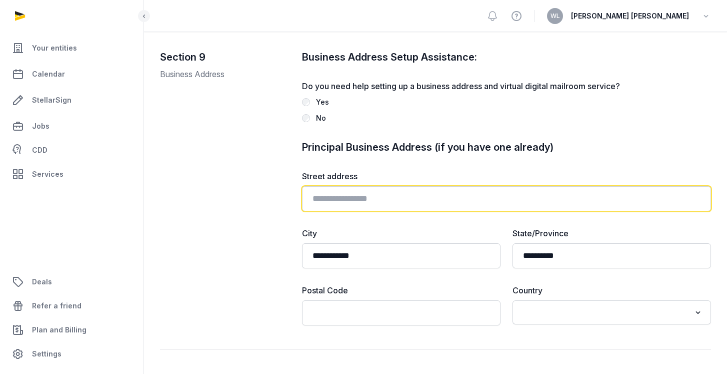
click at [339, 186] on input "text" at bounding box center [507, 198] width 410 height 25
paste input "**********"
drag, startPoint x: 476, startPoint y: 108, endPoint x: 391, endPoint y: 108, distance: 85.1
click at [391, 186] on input "**********" at bounding box center [507, 198] width 410 height 25
type input "**********"
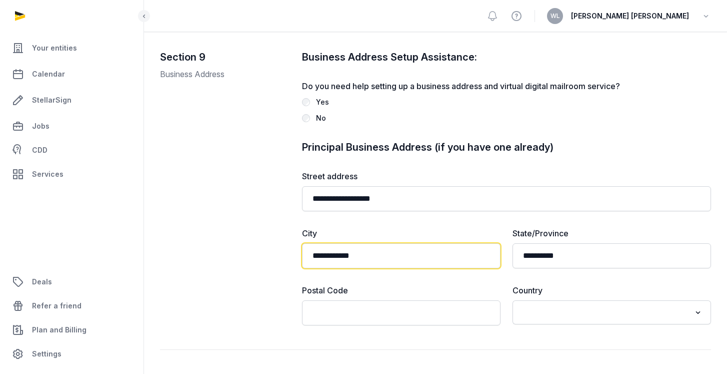
drag, startPoint x: 377, startPoint y: 162, endPoint x: 299, endPoint y: 158, distance: 78.7
click at [299, 158] on div "**********" at bounding box center [435, 200] width 551 height 300
paste input "*******"
drag, startPoint x: 409, startPoint y: 167, endPoint x: 371, endPoint y: 167, distance: 38.5
click at [371, 243] on input "**********" at bounding box center [401, 255] width 199 height 25
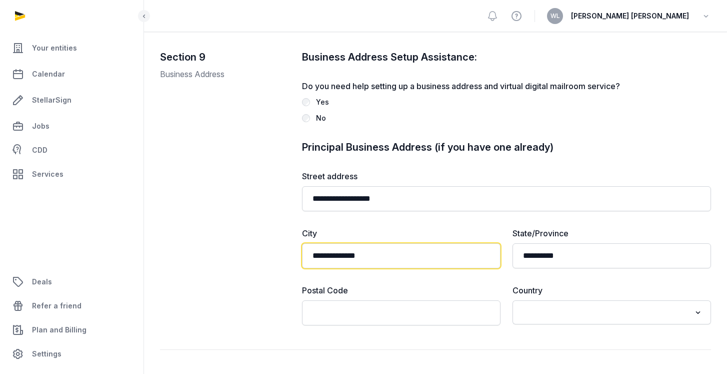
type input "**********"
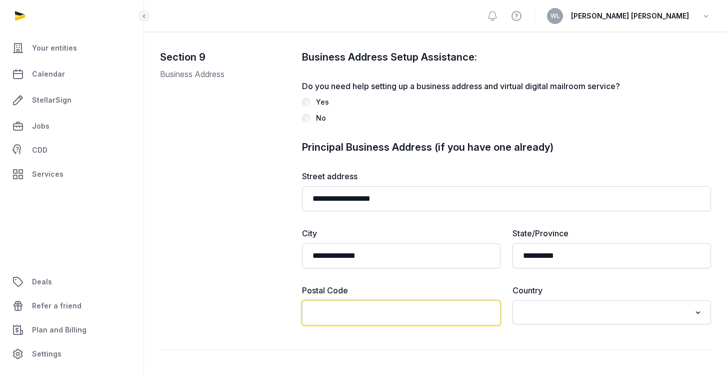
click at [372, 300] on input "text" at bounding box center [401, 312] width 199 height 25
paste input "*****"
type input "*****"
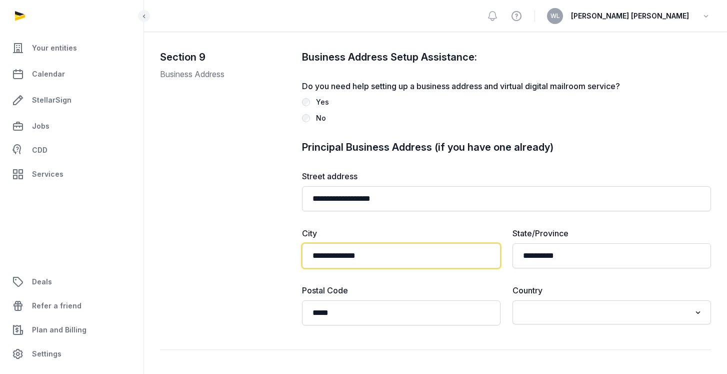
click at [379, 243] on input "**********" at bounding box center [401, 255] width 199 height 25
type input "*********"
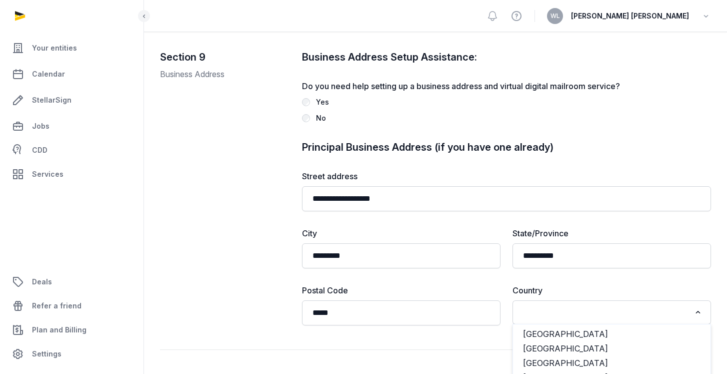
click at [591, 305] on input "Search for option" at bounding box center [605, 312] width 172 height 14
click at [560, 370] on li "United States" at bounding box center [612, 377] width 198 height 15
type input "****"
click at [530, 305] on input "Search for option" at bounding box center [605, 312] width 172 height 14
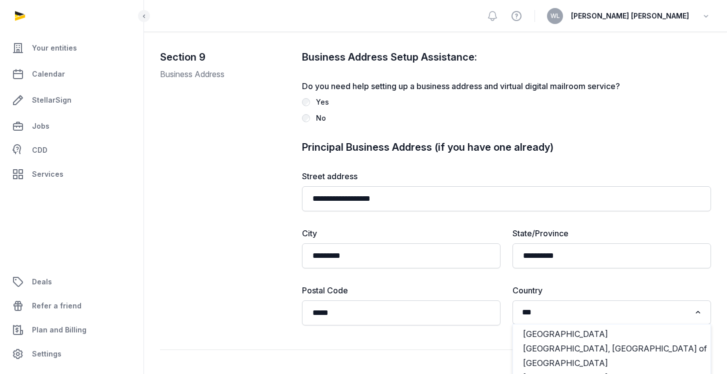
type input "***"
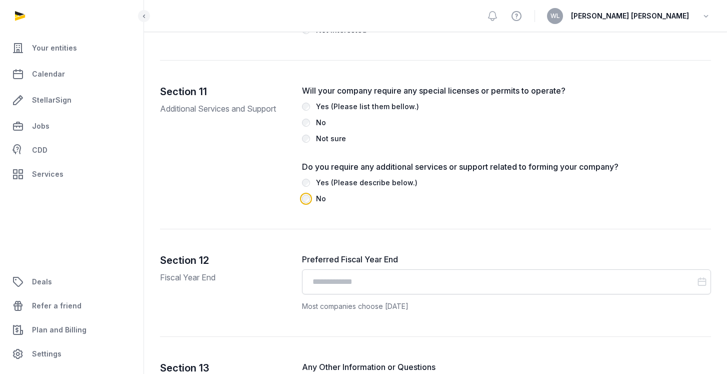
scroll to position [3128, 0]
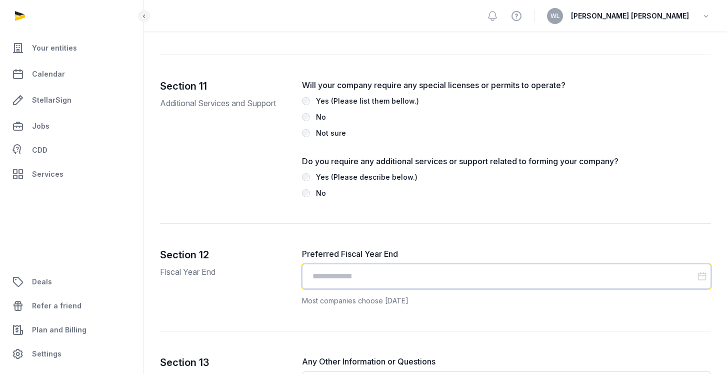
click at [376, 264] on input "Datepicker input" at bounding box center [507, 276] width 410 height 25
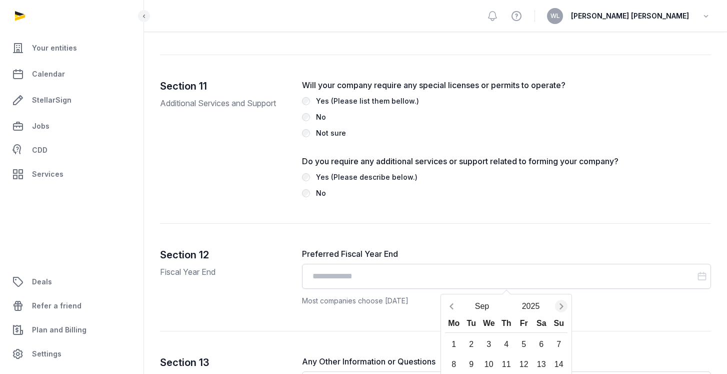
click at [566, 301] on icon "Next month" at bounding box center [562, 306] width 10 height 10
type input "**********"
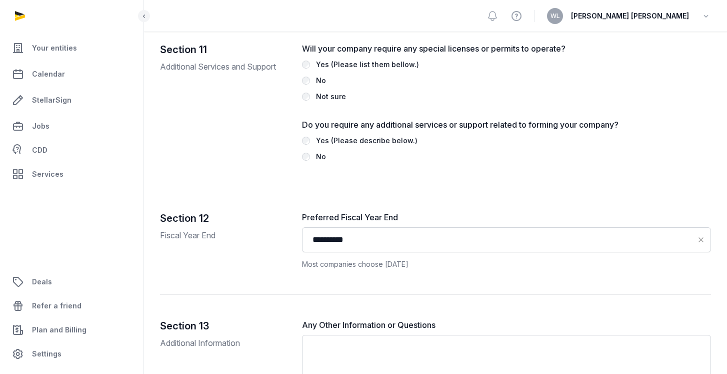
scroll to position [3222, 0]
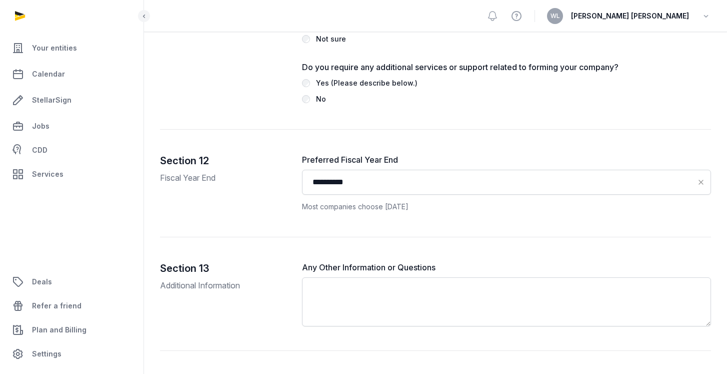
click at [677, 340] on iframe "Chat Widget" at bounding box center [702, 350] width 50 height 48
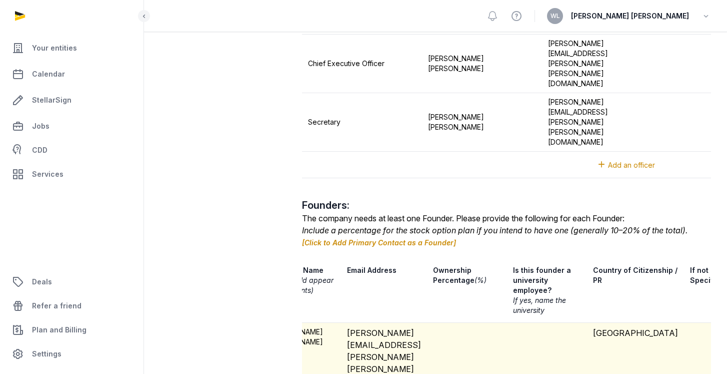
scroll to position [0, 0]
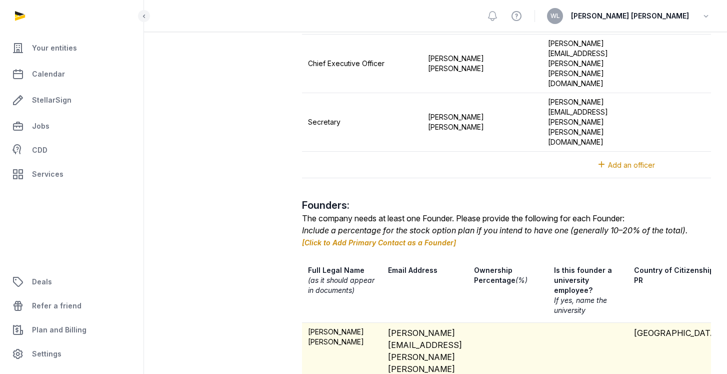
click at [509, 323] on td at bounding box center [508, 357] width 80 height 69
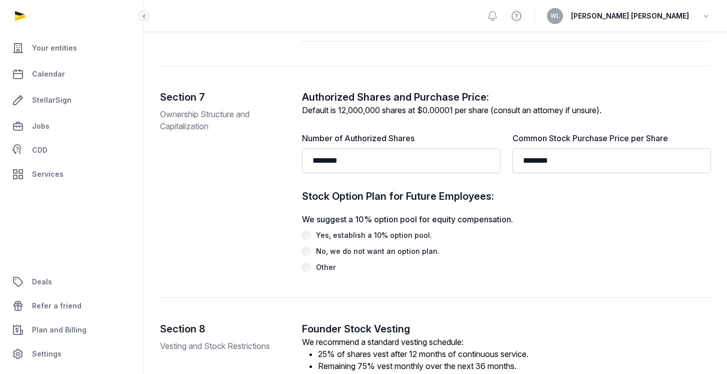
scroll to position [2094, 0]
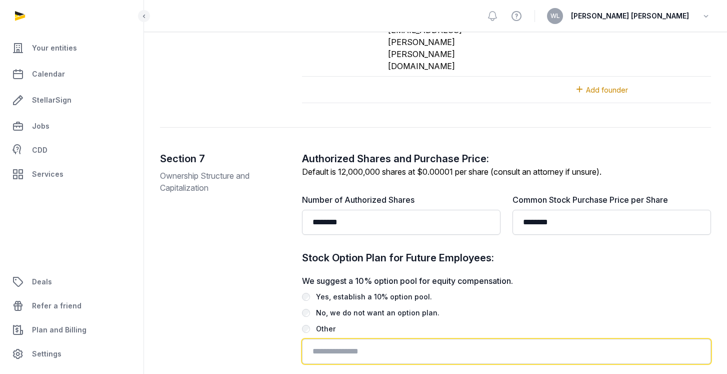
click at [334, 339] on input "text" at bounding box center [507, 351] width 410 height 25
type input "******"
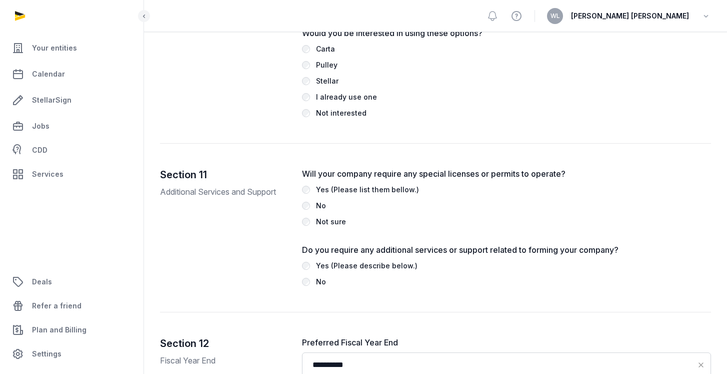
scroll to position [3255, 0]
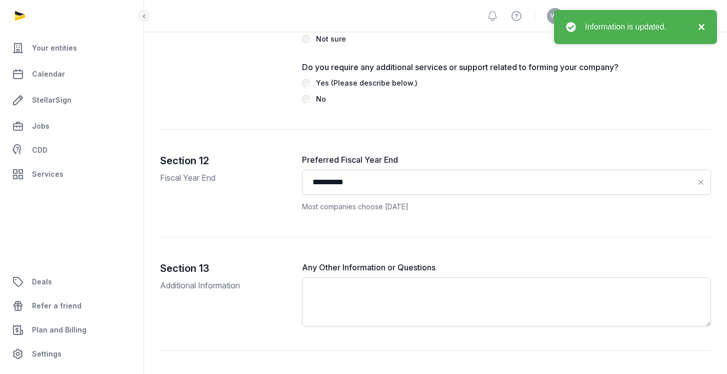
click at [702, 30] on button "×" at bounding box center [699, 27] width 12 height 12
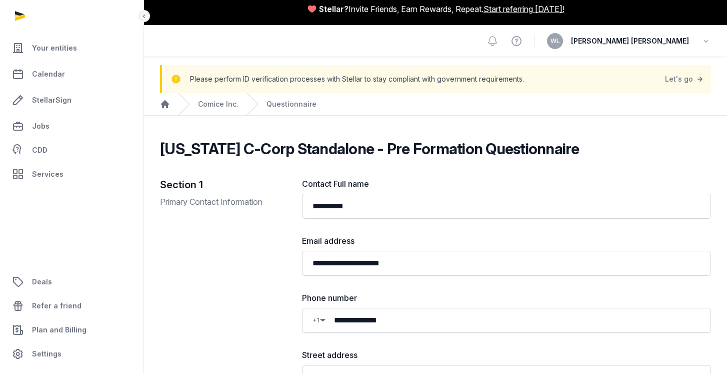
scroll to position [0, 0]
